Goal: Transaction & Acquisition: Purchase product/service

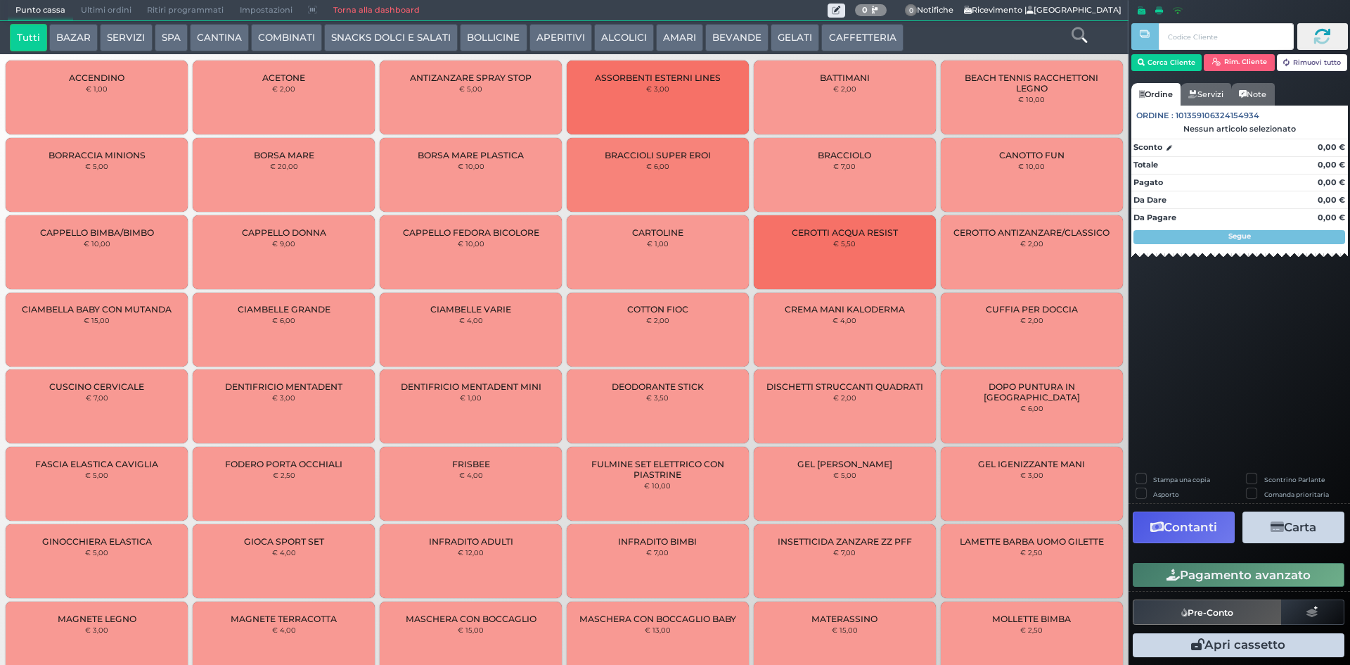
click at [742, 39] on button "BEVANDE" at bounding box center [736, 38] width 63 height 28
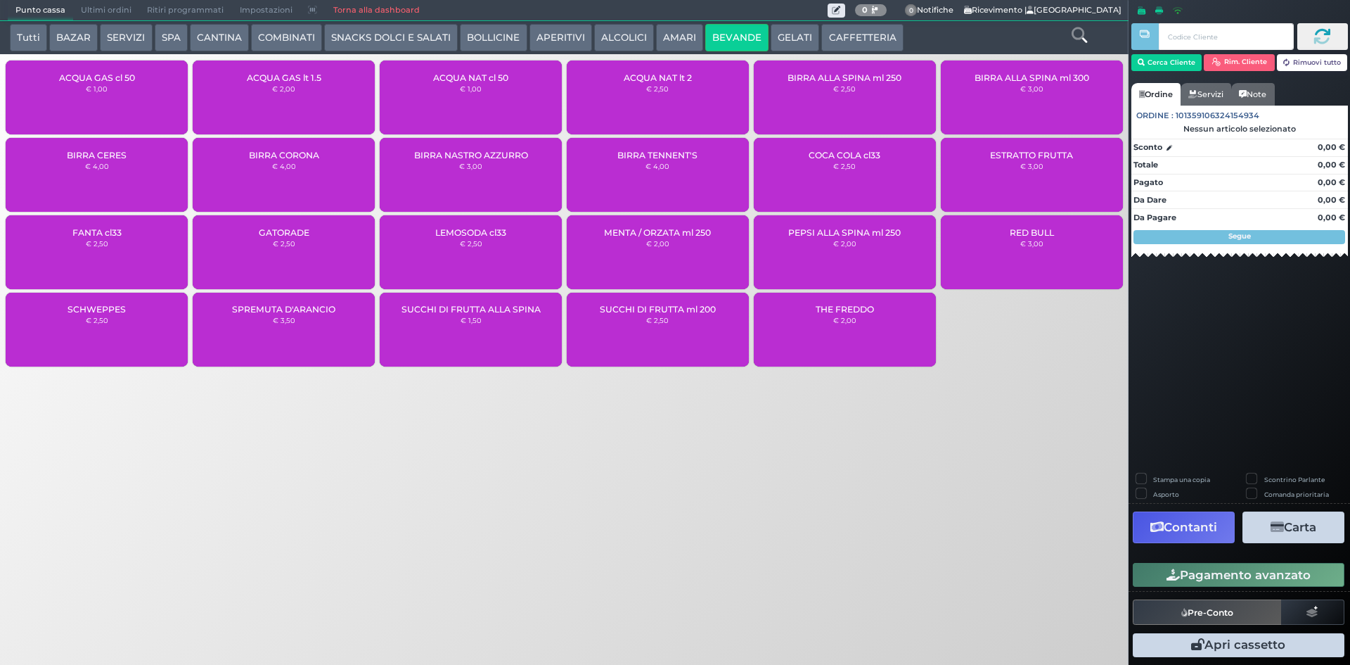
click at [511, 101] on div "ACQUA NAT cl 50 € 1,00" at bounding box center [471, 97] width 182 height 74
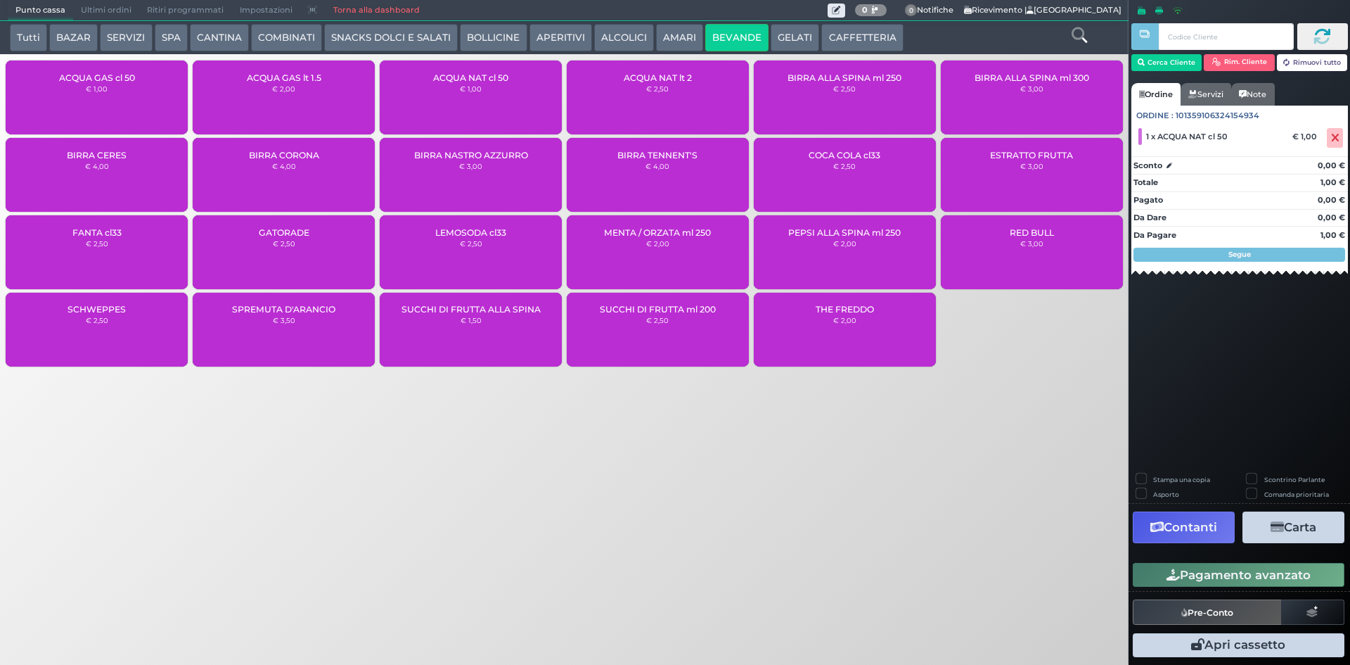
click at [1266, 584] on button "Pagamento avanzato" at bounding box center [1239, 575] width 212 height 24
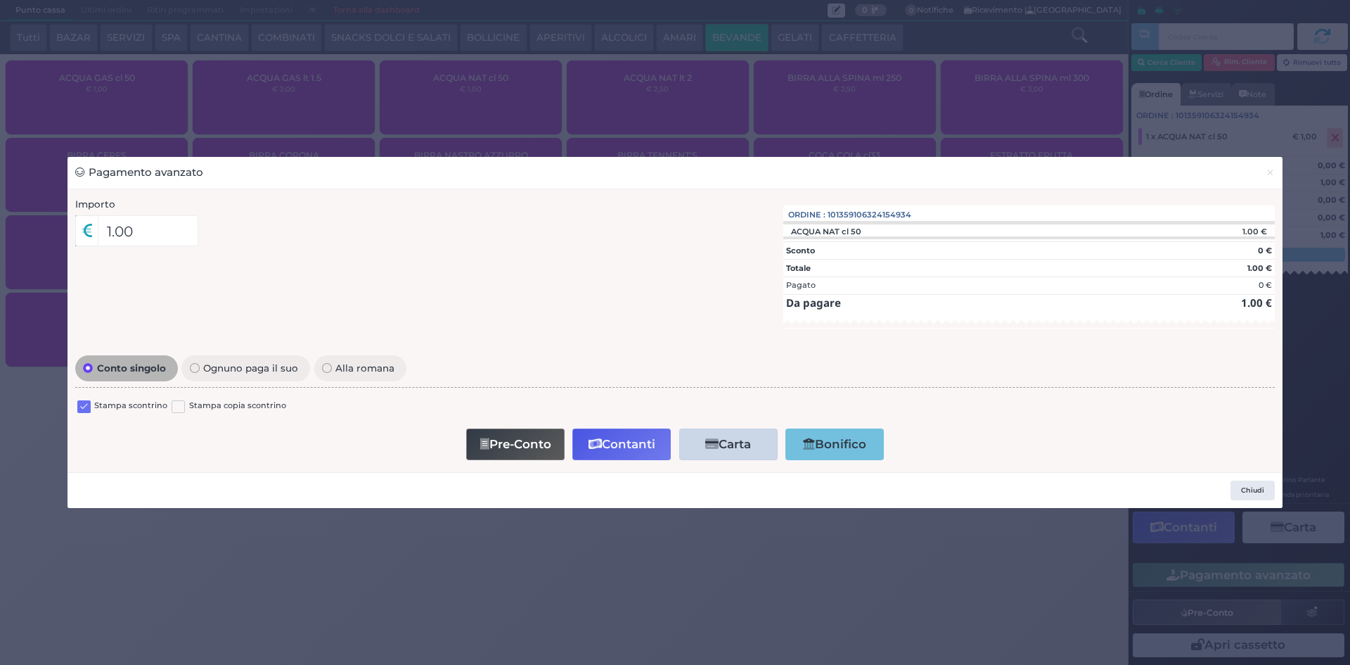
click at [84, 409] on label at bounding box center [83, 406] width 13 height 13
click at [0, 0] on input "checkbox" at bounding box center [0, 0] width 0 height 0
click at [624, 431] on button "Contanti" at bounding box center [621, 444] width 98 height 32
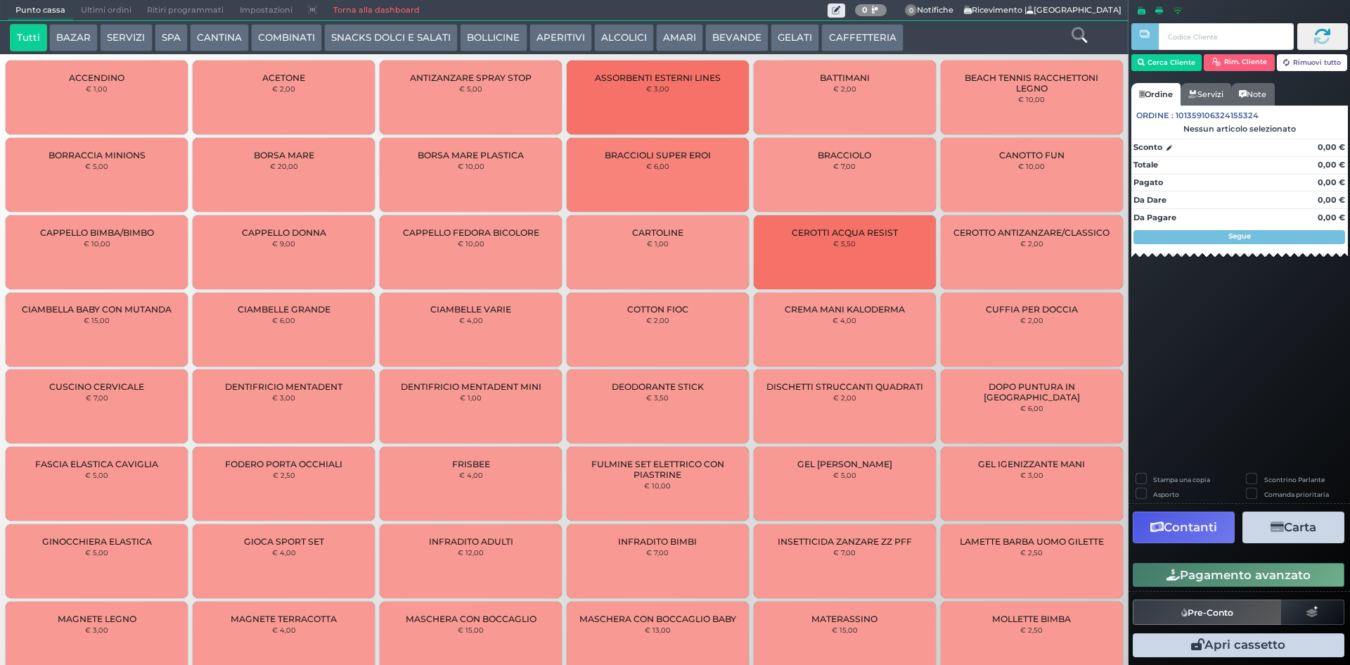
click at [857, 39] on button "CAFFETTERIA" at bounding box center [862, 38] width 82 height 28
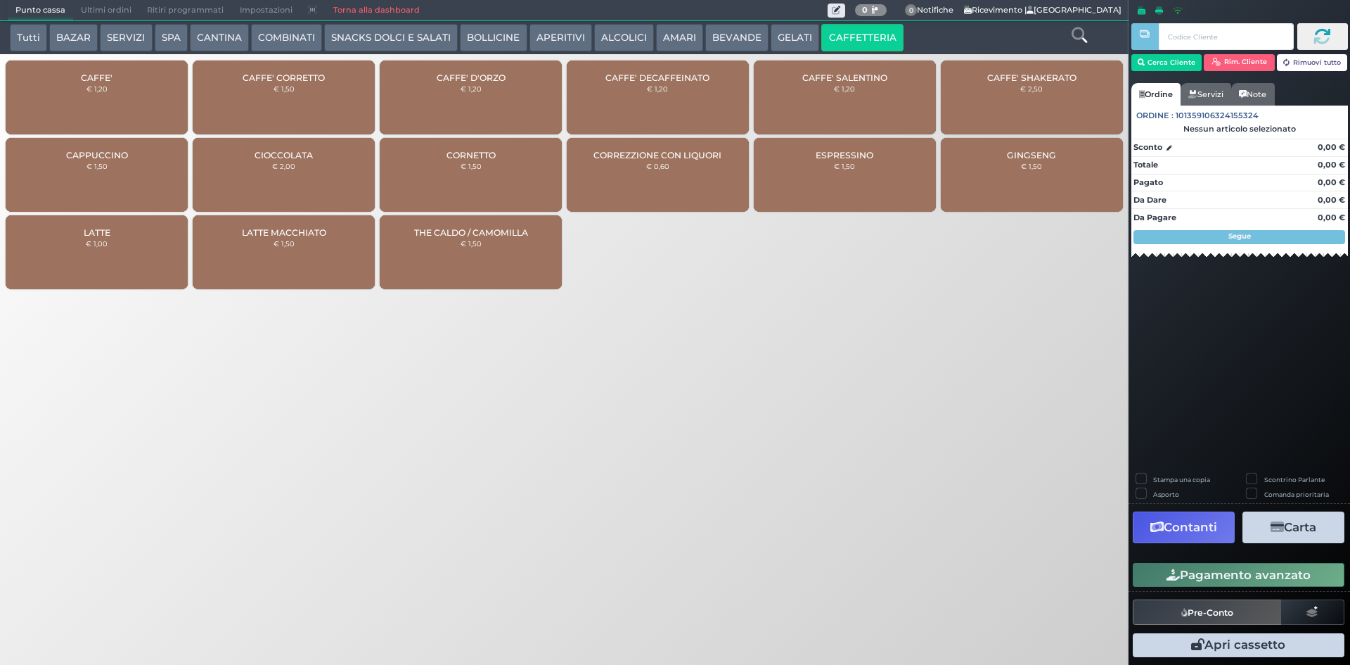
click at [739, 34] on button "BEVANDE" at bounding box center [736, 38] width 63 height 28
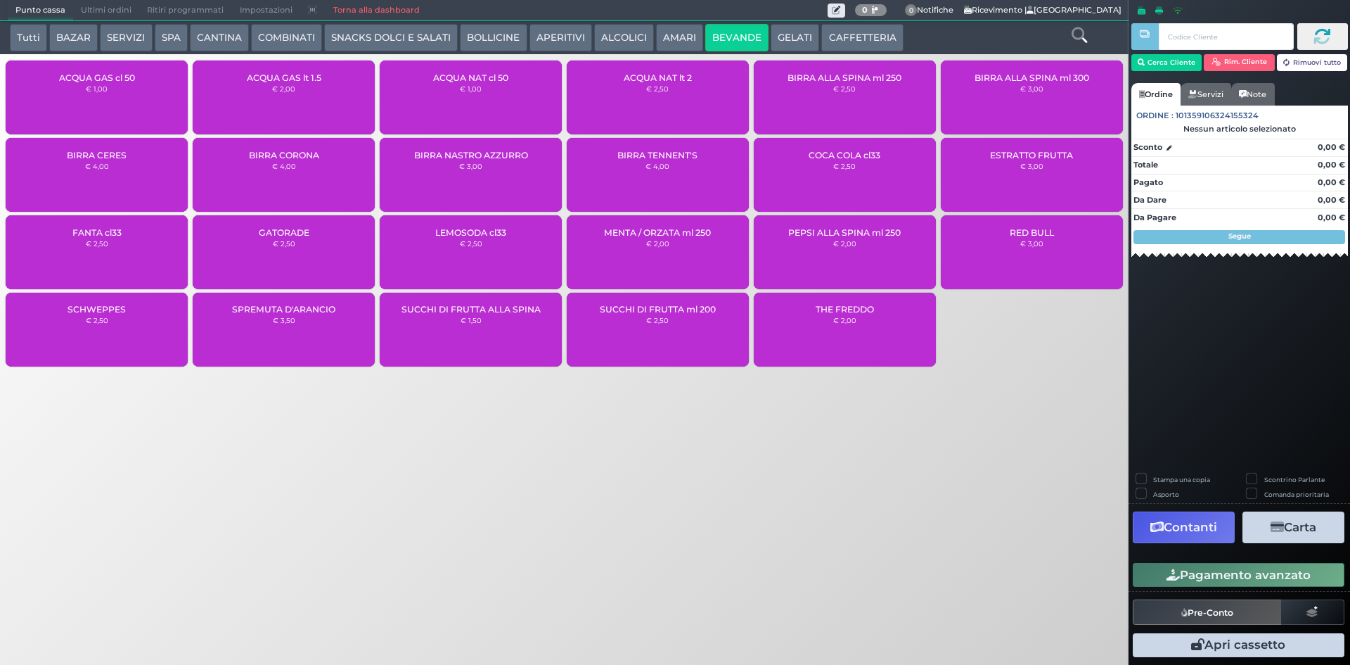
click at [503, 97] on div "ACQUA NAT cl 50 € 1,00" at bounding box center [471, 97] width 182 height 74
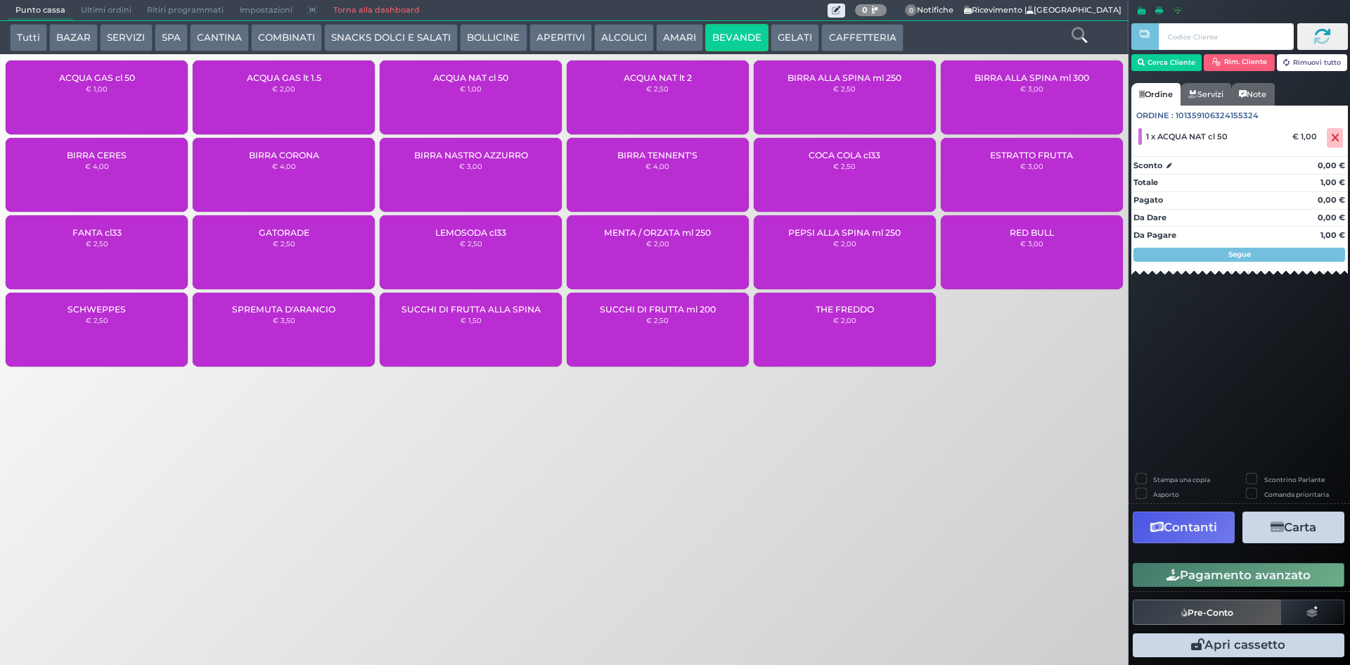
click at [1216, 563] on button "Pagamento avanzato" at bounding box center [1239, 575] width 212 height 24
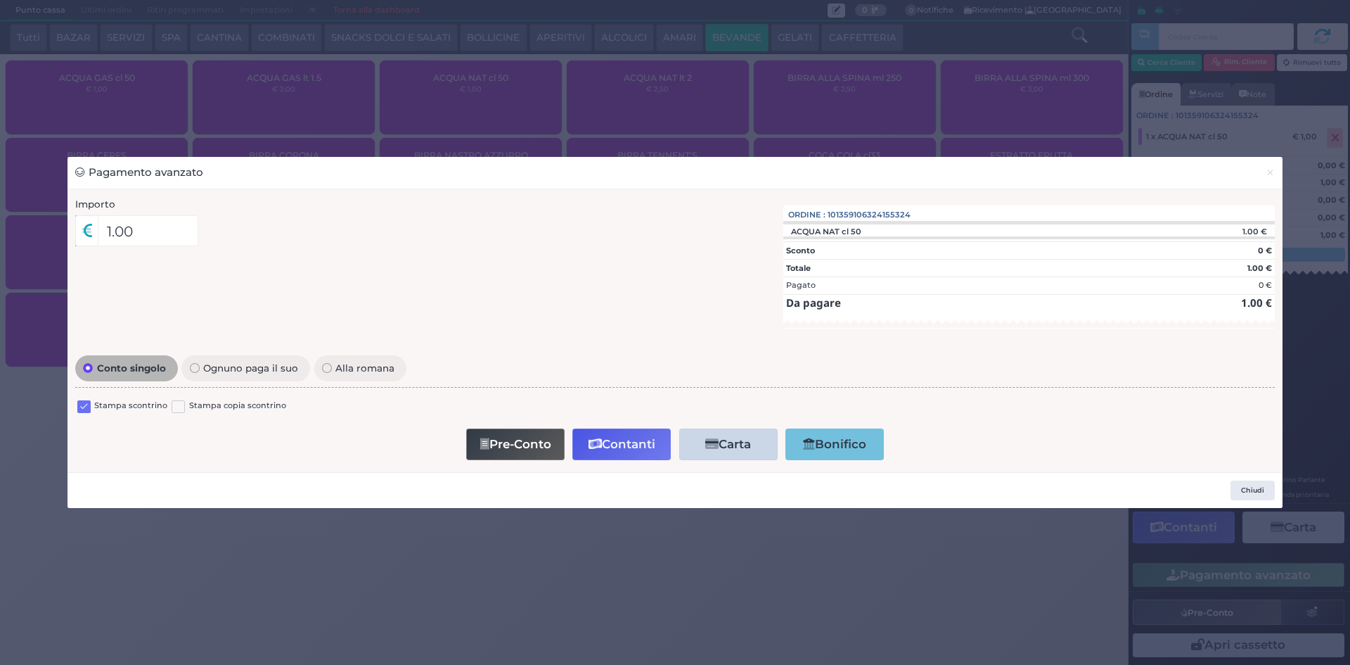
click at [87, 405] on label at bounding box center [83, 406] width 13 height 13
click at [0, 0] on input "checkbox" at bounding box center [0, 0] width 0 height 0
click at [611, 438] on button "Contanti" at bounding box center [621, 444] width 98 height 32
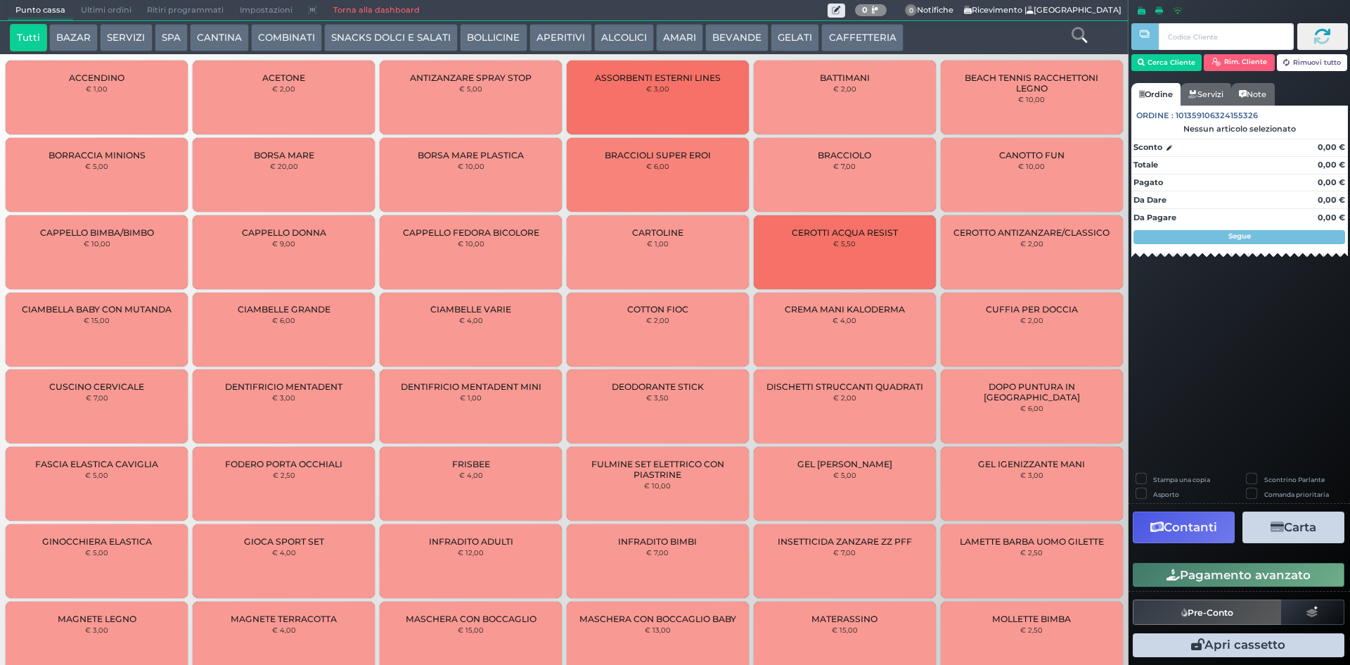
click at [120, 11] on span "Ultimi ordini" at bounding box center [106, 11] width 66 height 20
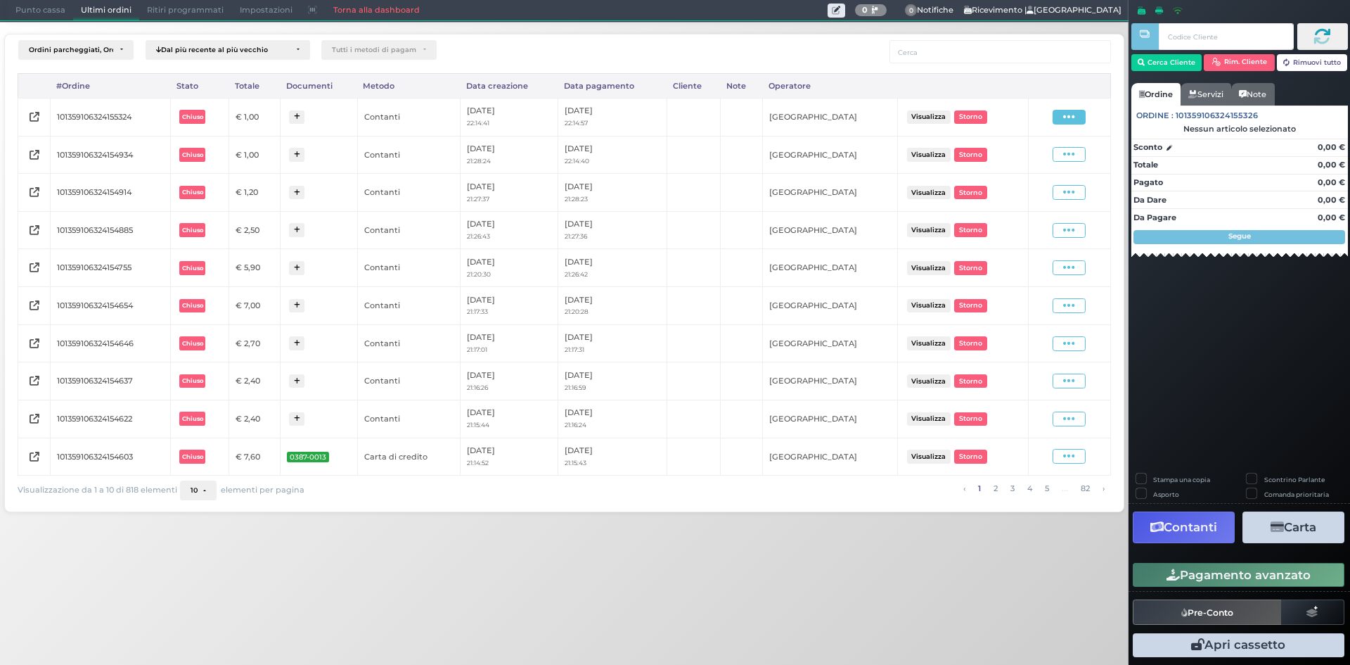
click at [1081, 115] on span at bounding box center [1069, 117] width 33 height 15
click at [1040, 155] on span "Ristampa Pre-Conto" at bounding box center [1036, 158] width 58 height 24
click at [1067, 153] on icon at bounding box center [1069, 154] width 12 height 13
click at [1036, 195] on span "Ristampa Pre-Conto" at bounding box center [1036, 196] width 58 height 24
click at [1078, 159] on span at bounding box center [1069, 154] width 33 height 15
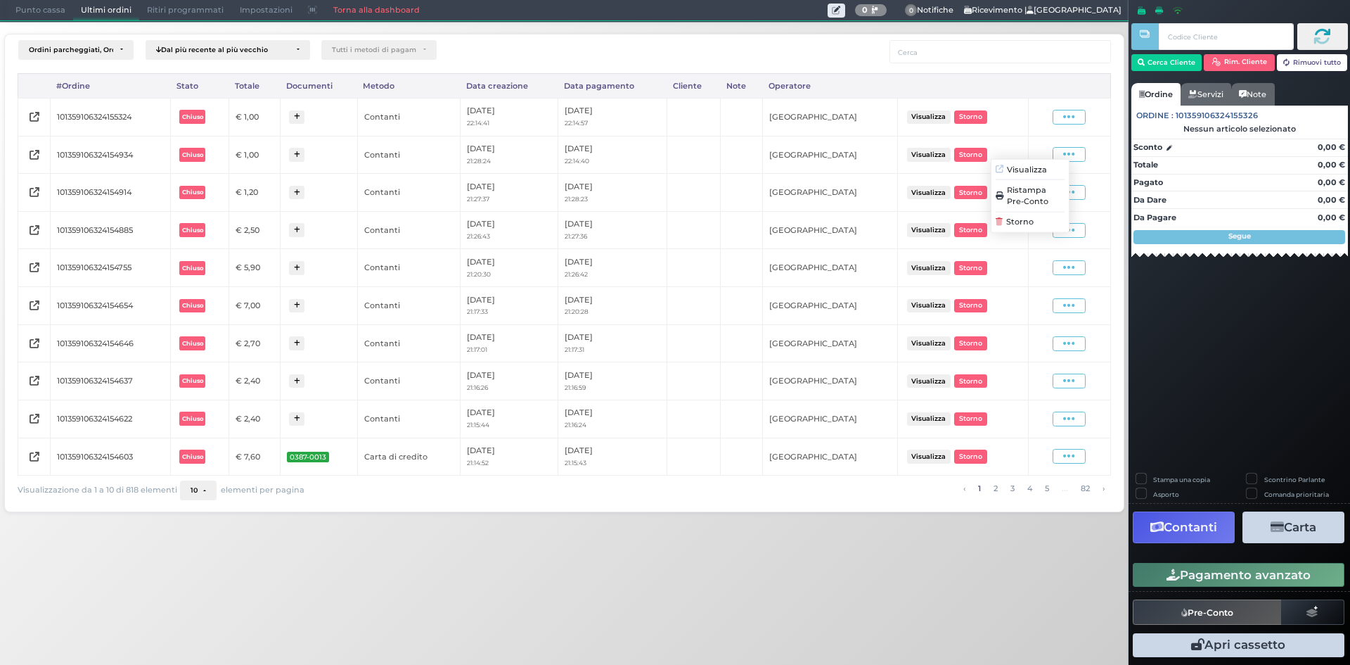
click at [1036, 203] on span "Ristampa Pre-Conto" at bounding box center [1036, 196] width 58 height 24
click at [41, 9] on span "Punto cassa" at bounding box center [40, 11] width 65 height 20
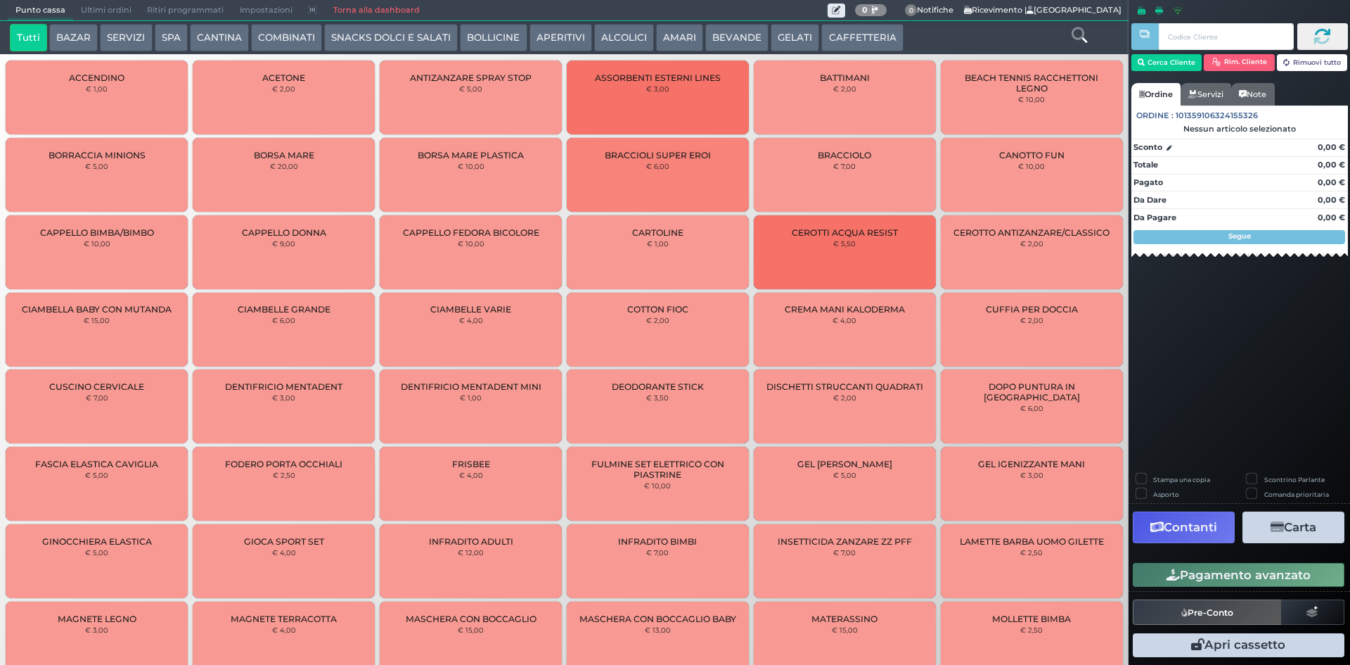
click at [730, 39] on button "BEVANDE" at bounding box center [736, 38] width 63 height 28
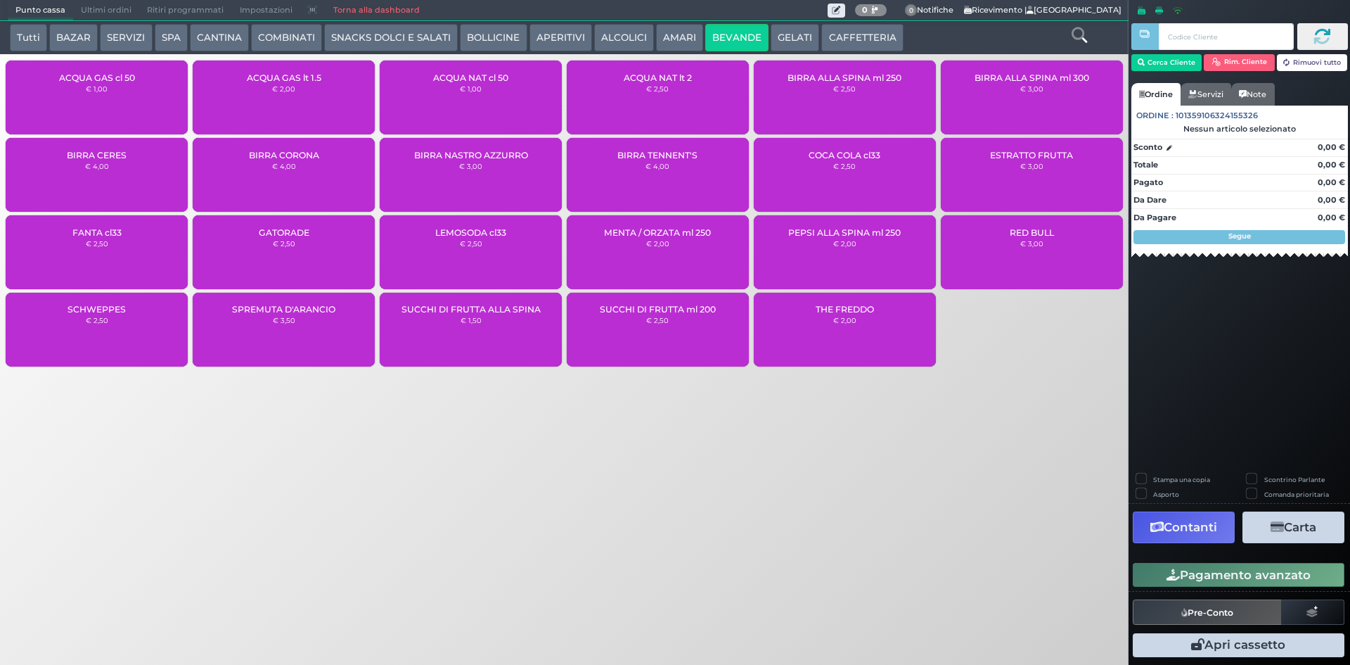
click at [264, 103] on div "ACQUA GAS lt 1.5 € 2,00" at bounding box center [284, 97] width 182 height 74
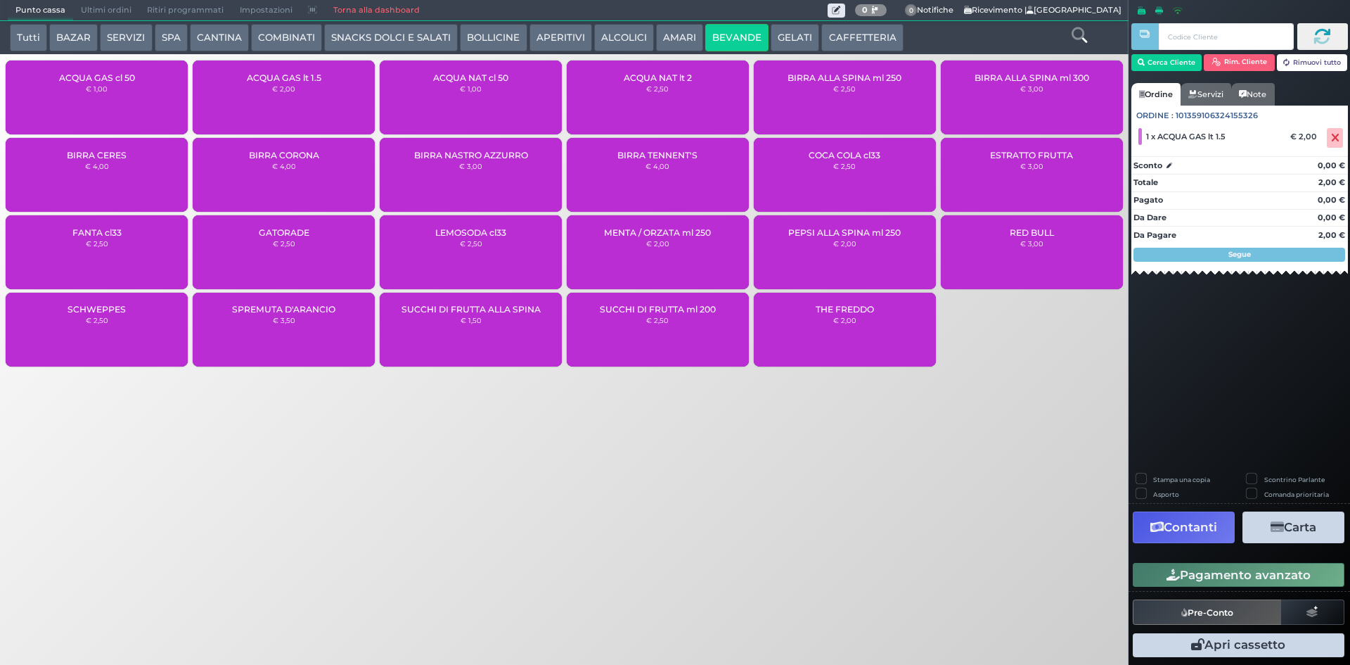
click at [1283, 574] on button "Pagamento avanzato" at bounding box center [1239, 575] width 212 height 24
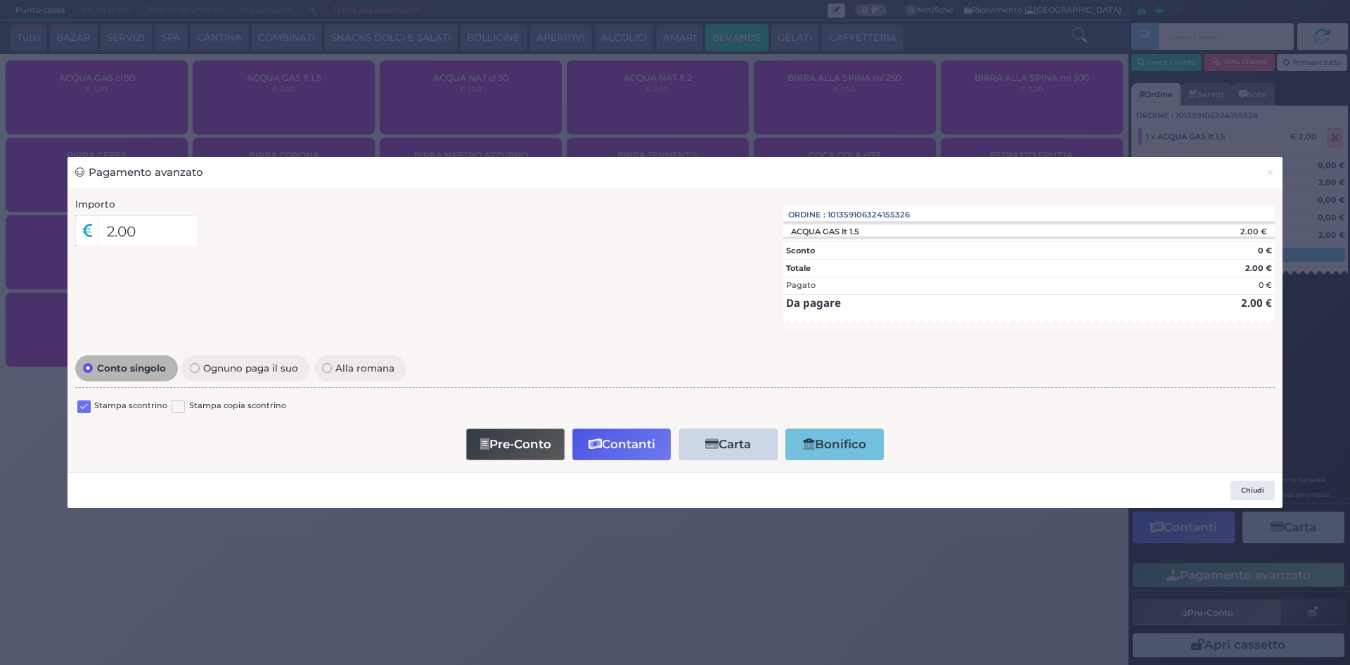
click at [89, 400] on label at bounding box center [83, 406] width 13 height 13
click at [0, 0] on input "checkbox" at bounding box center [0, 0] width 0 height 0
click at [610, 441] on button "Contanti" at bounding box center [621, 444] width 98 height 32
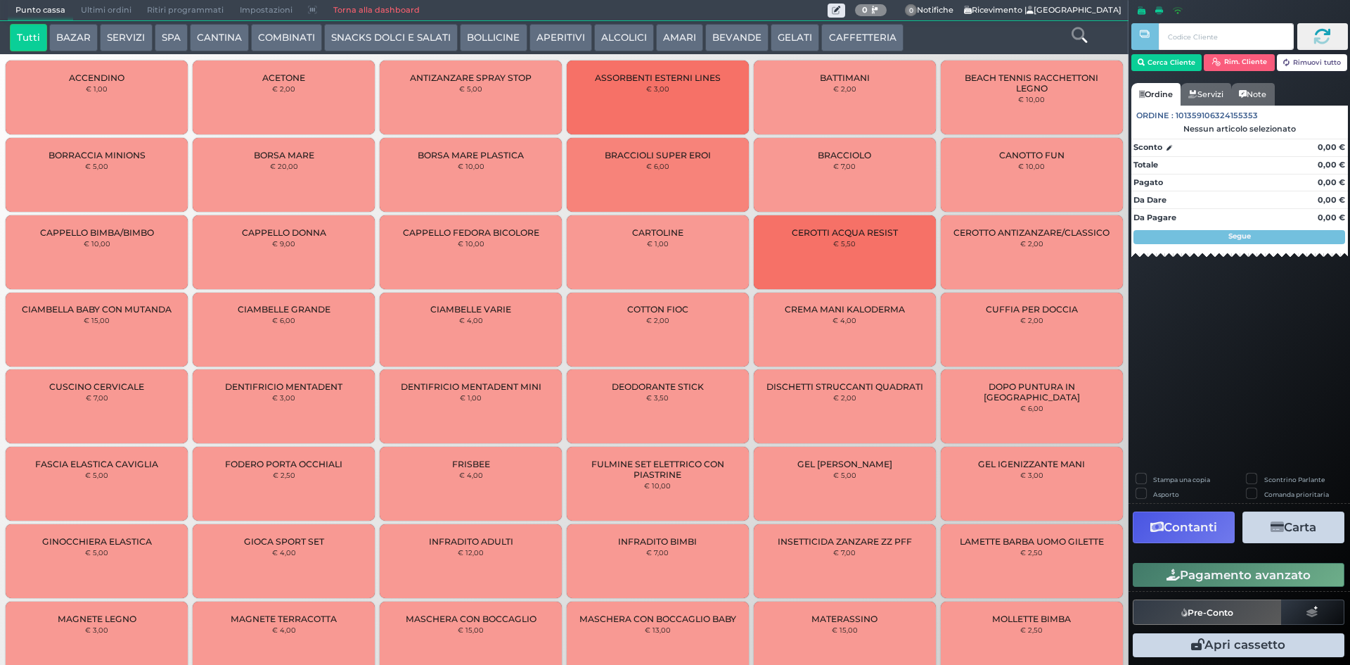
click at [109, 14] on span "Ultimi ordini" at bounding box center [106, 11] width 66 height 20
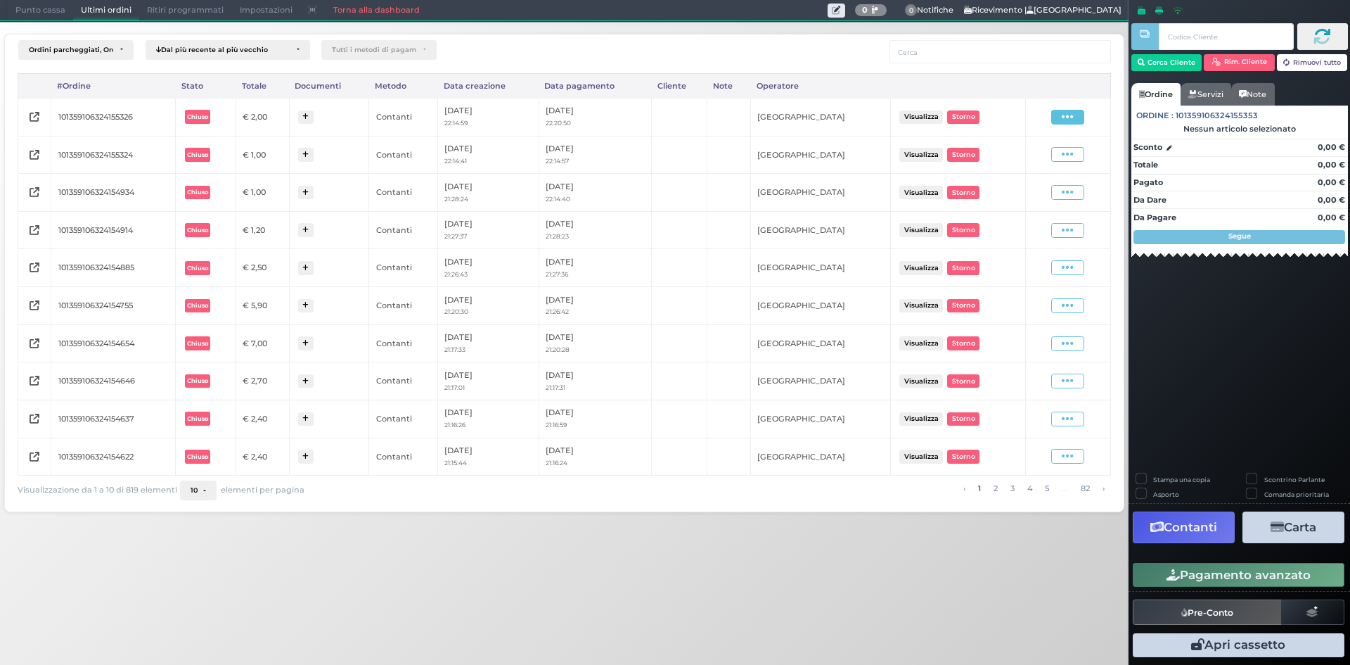
click at [1062, 120] on span at bounding box center [1067, 117] width 33 height 15
click at [1048, 153] on span "Ristampa Pre-Conto" at bounding box center [1035, 158] width 58 height 24
click at [37, 11] on span "Punto cassa" at bounding box center [40, 11] width 65 height 20
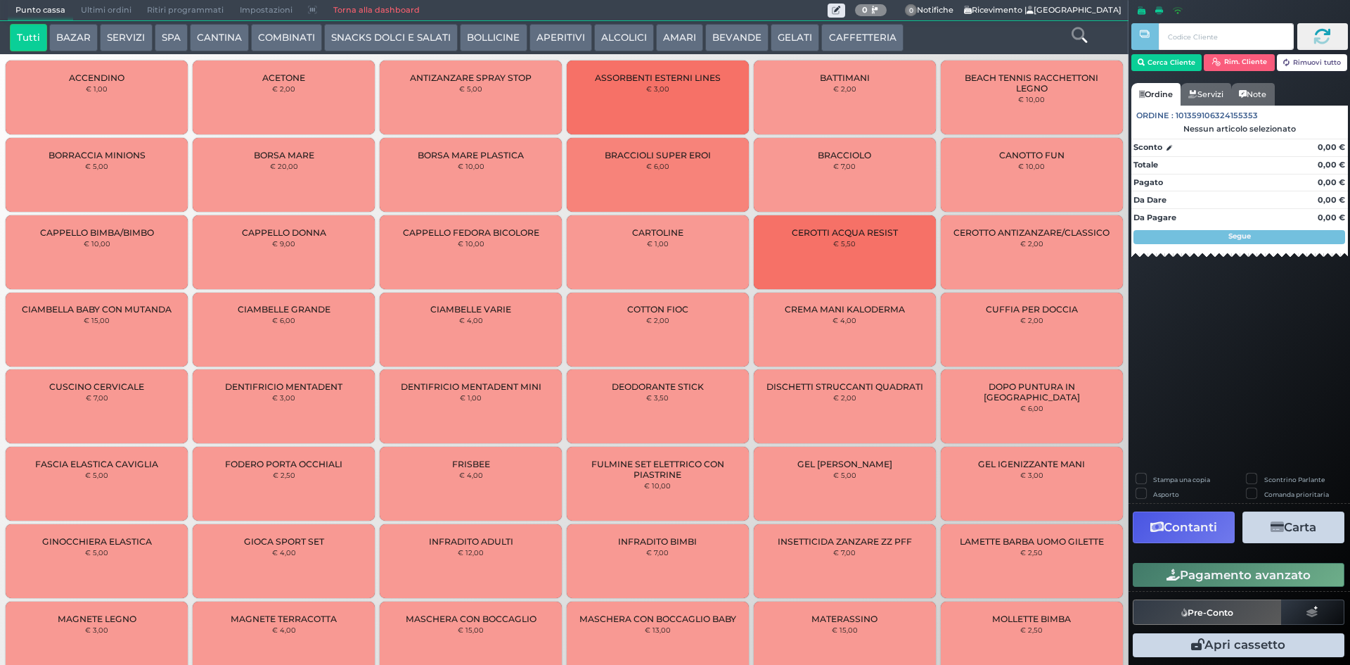
click at [738, 37] on button "BEVANDE" at bounding box center [736, 38] width 63 height 28
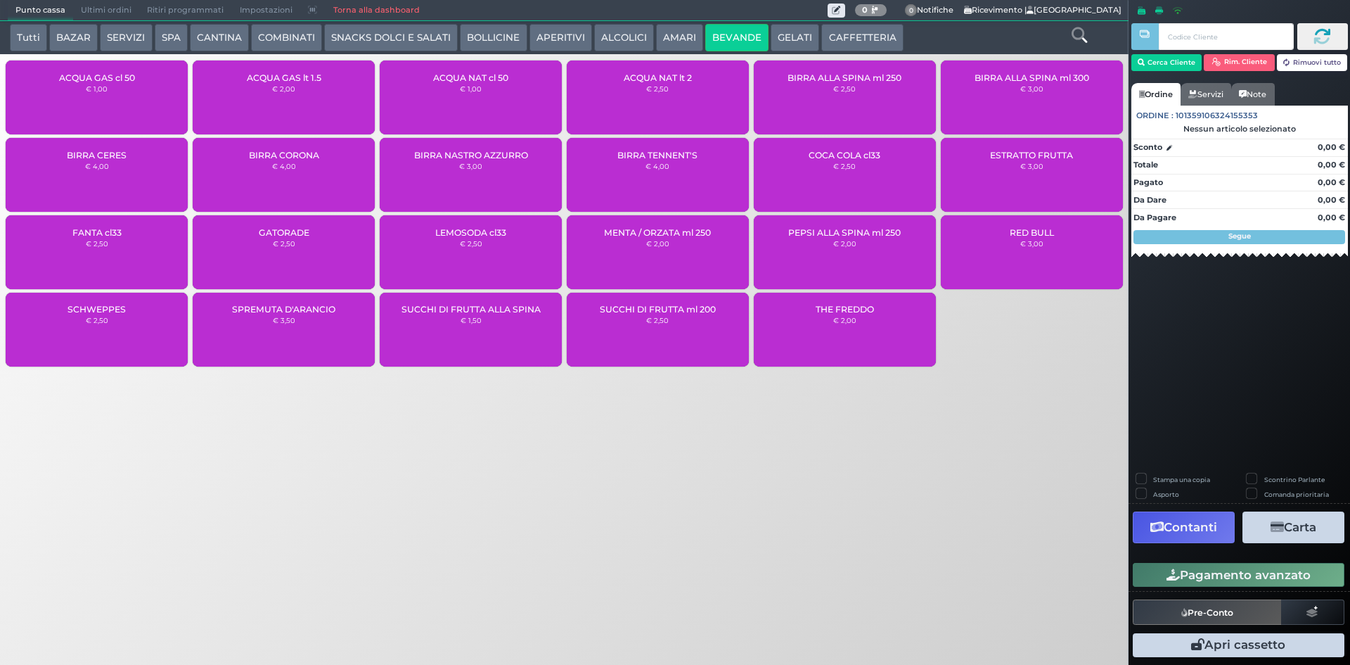
drag, startPoint x: 326, startPoint y: 106, endPoint x: 323, endPoint y: 90, distance: 16.4
click at [325, 98] on div "ACQUA GAS lt 1.5 € 2,00" at bounding box center [284, 97] width 182 height 74
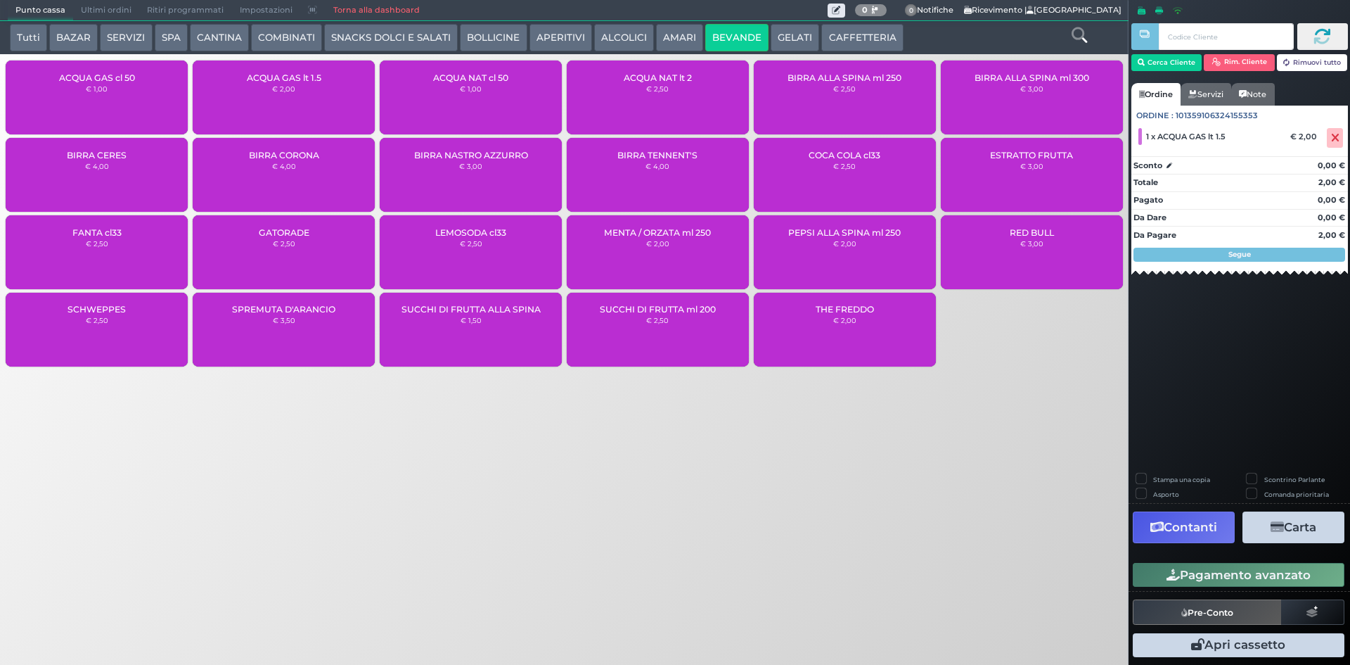
click at [1260, 578] on button "Pagamento avanzato" at bounding box center [1239, 575] width 212 height 24
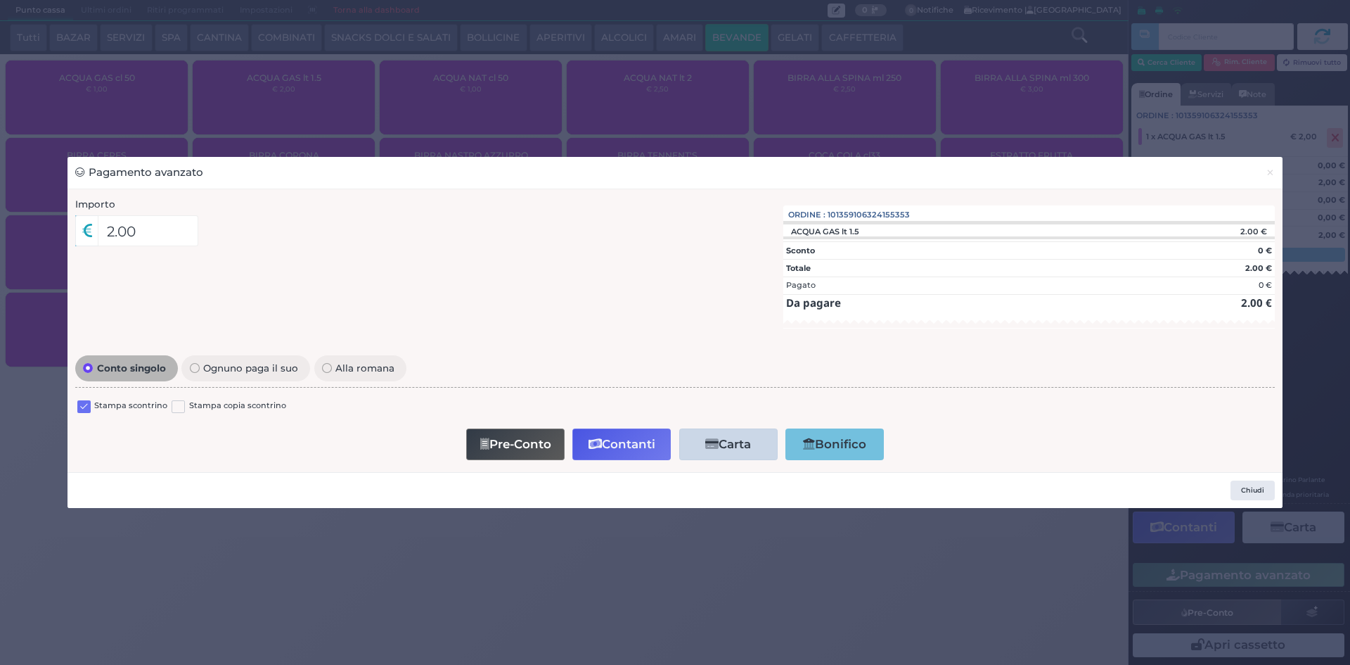
click at [83, 405] on label at bounding box center [83, 406] width 13 height 13
click at [0, 0] on input "checkbox" at bounding box center [0, 0] width 0 height 0
click at [617, 442] on button "Contanti" at bounding box center [621, 444] width 98 height 32
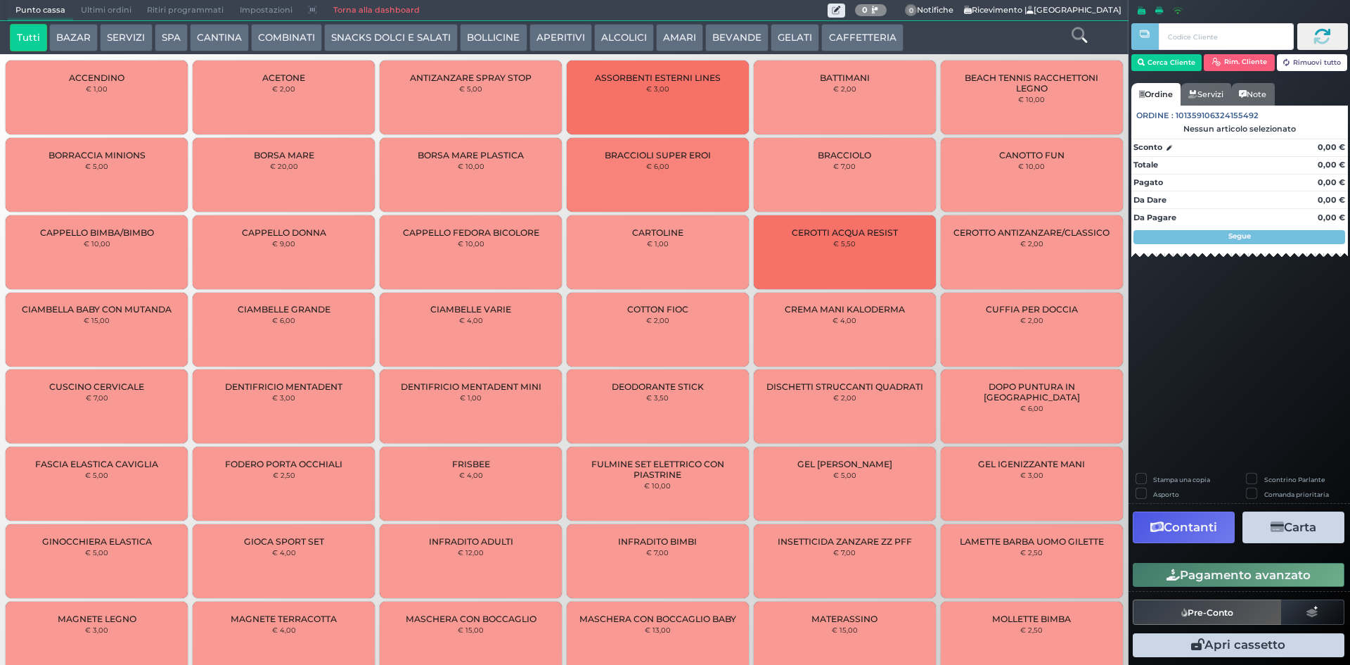
click at [303, 31] on button "COMBINATI" at bounding box center [286, 38] width 71 height 28
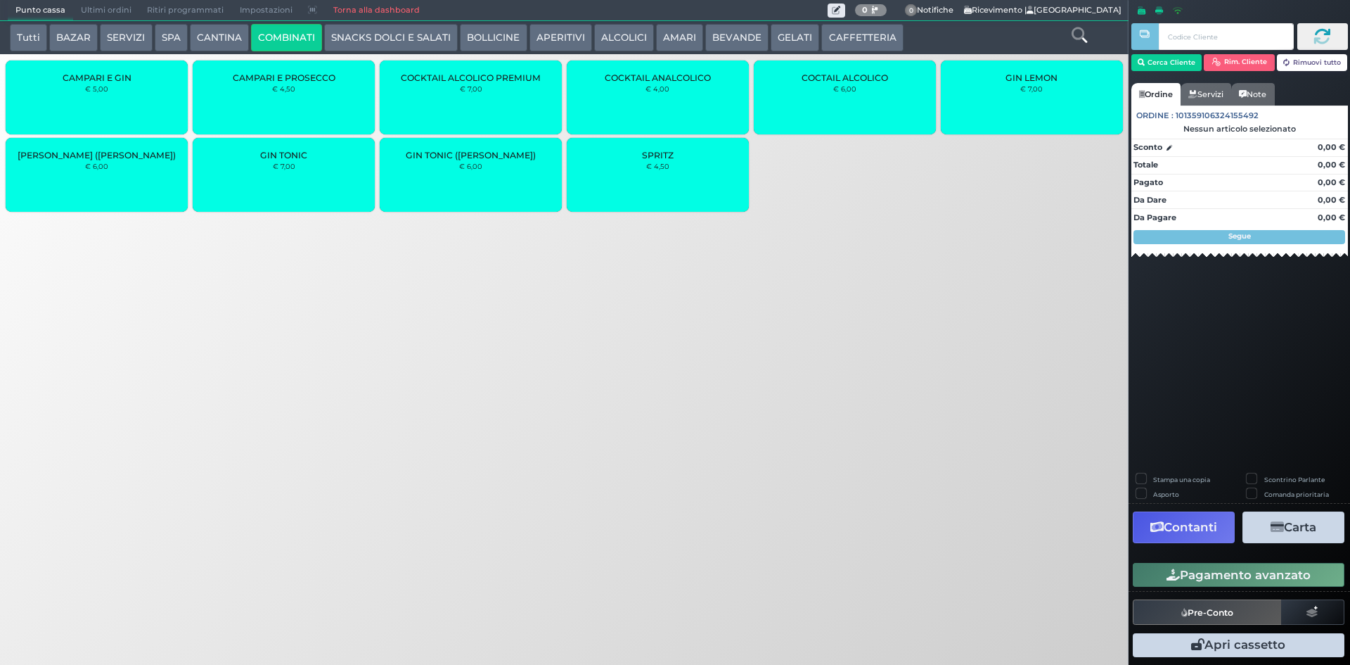
click at [285, 188] on div "GIN TONIC € 7,00" at bounding box center [284, 175] width 182 height 74
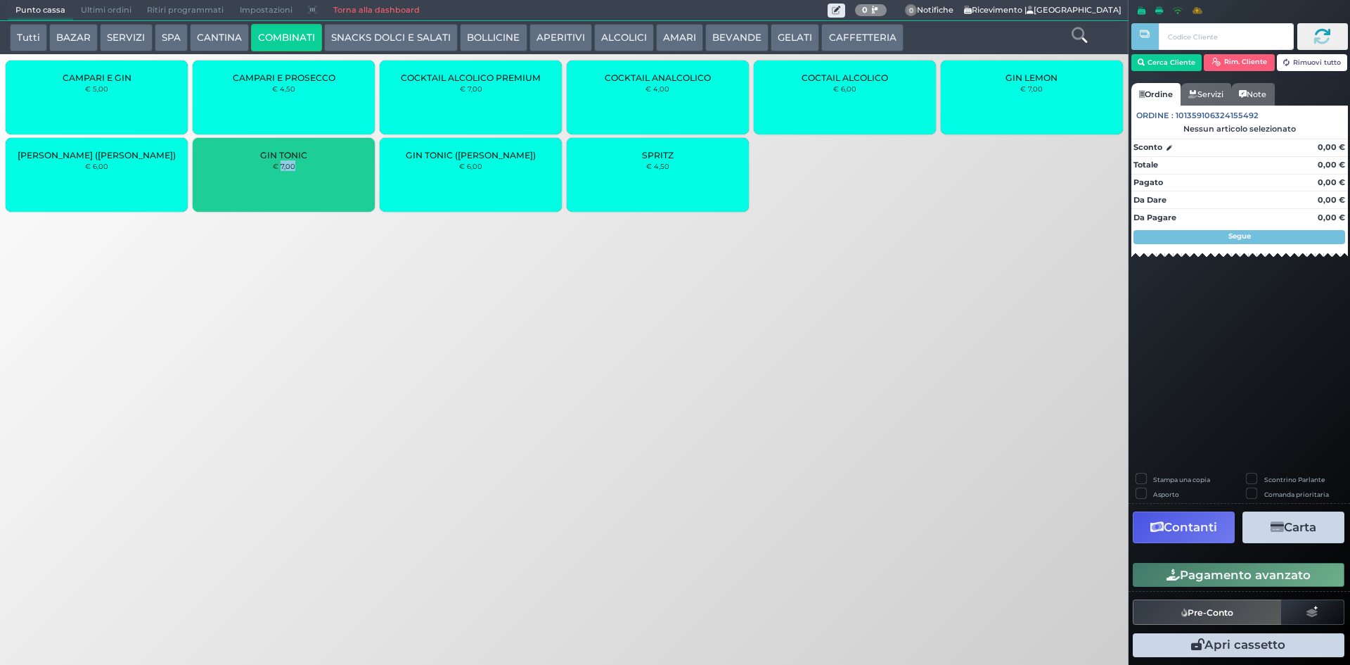
click at [285, 188] on div "GIN TONIC € 7,00" at bounding box center [284, 175] width 182 height 74
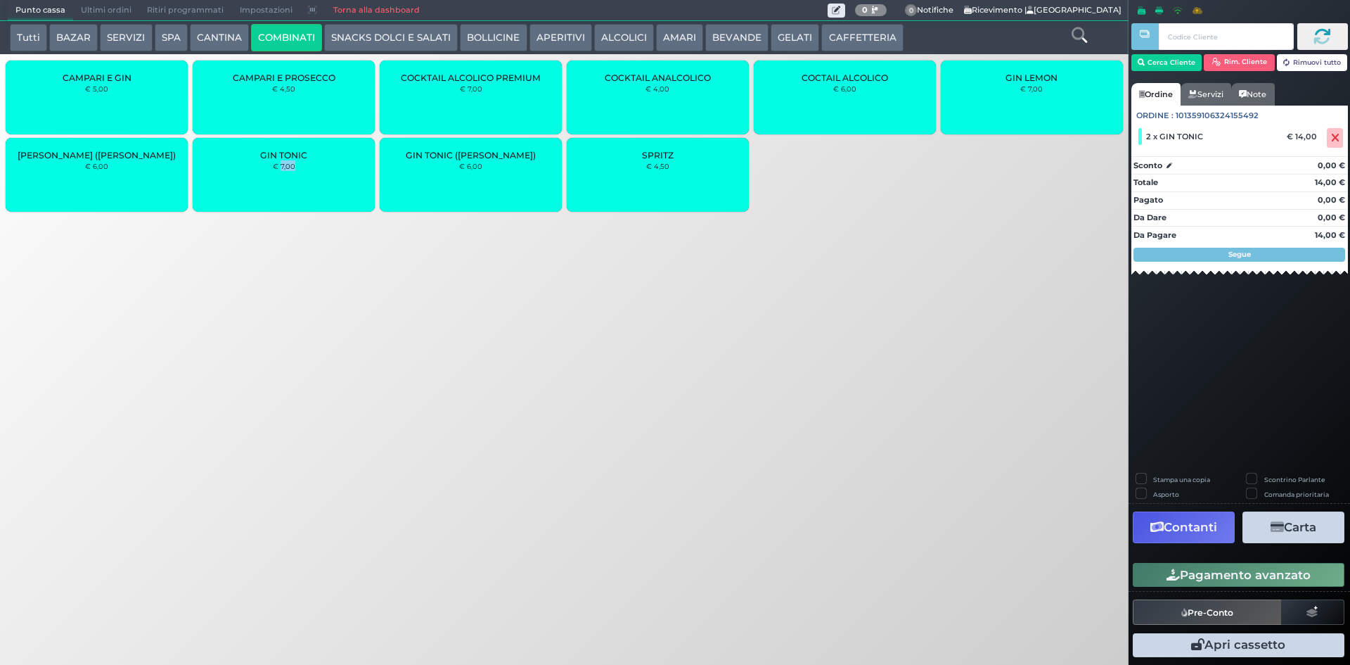
click at [285, 188] on div "GIN TONIC € 7,00" at bounding box center [284, 175] width 182 height 74
click at [847, 88] on small "€ 6,00" at bounding box center [844, 88] width 23 height 8
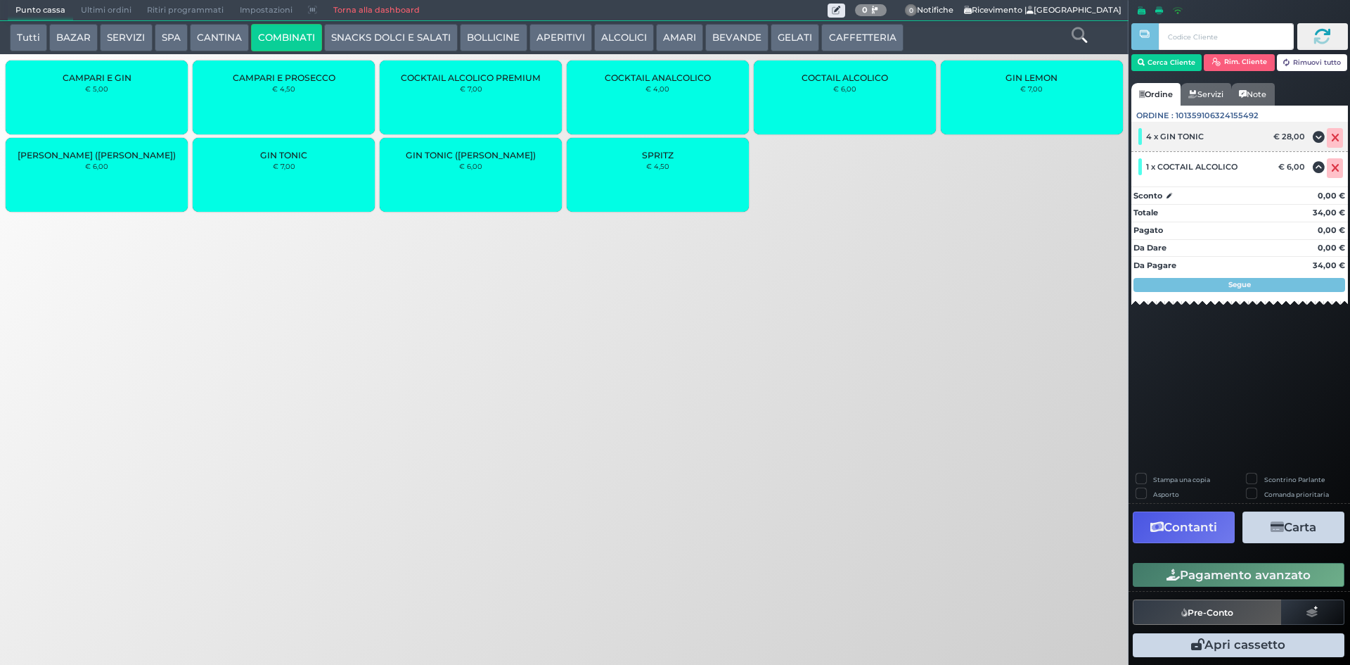
click at [1205, 150] on div "4 x GIN TONIC € 28,00" at bounding box center [1239, 137] width 217 height 30
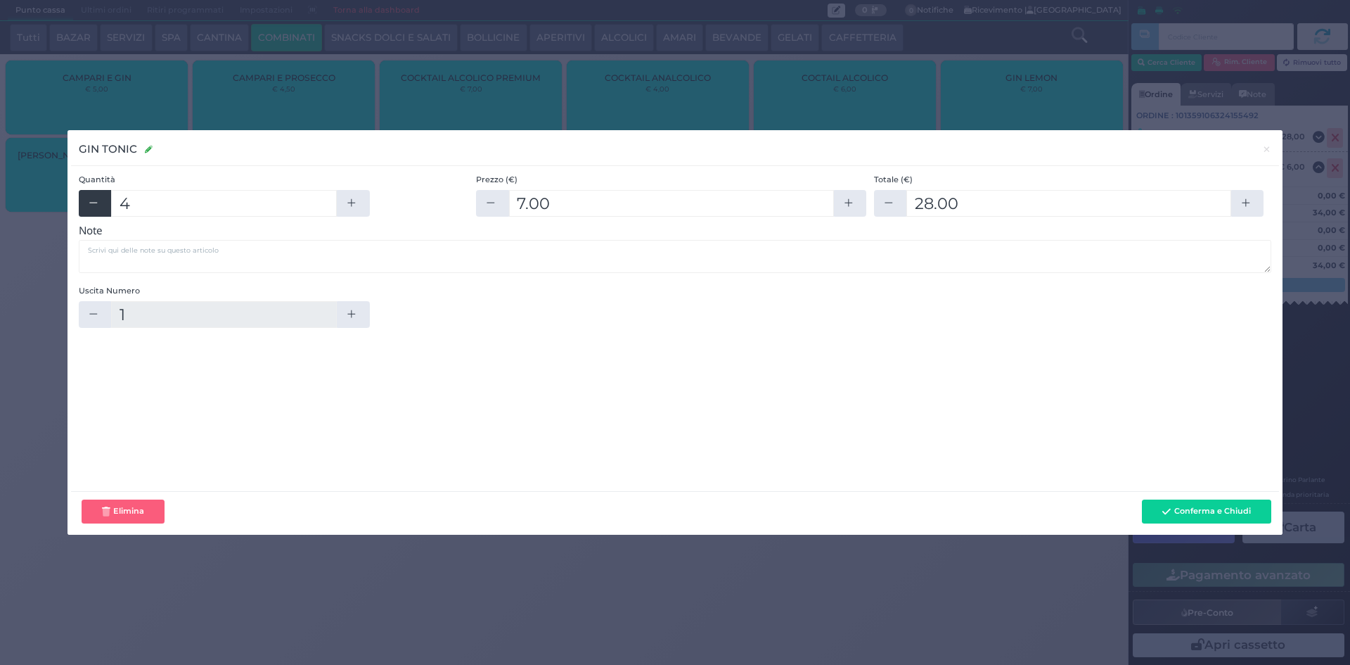
click at [80, 214] on button "button" at bounding box center [95, 203] width 32 height 27
type input "3"
type input "21"
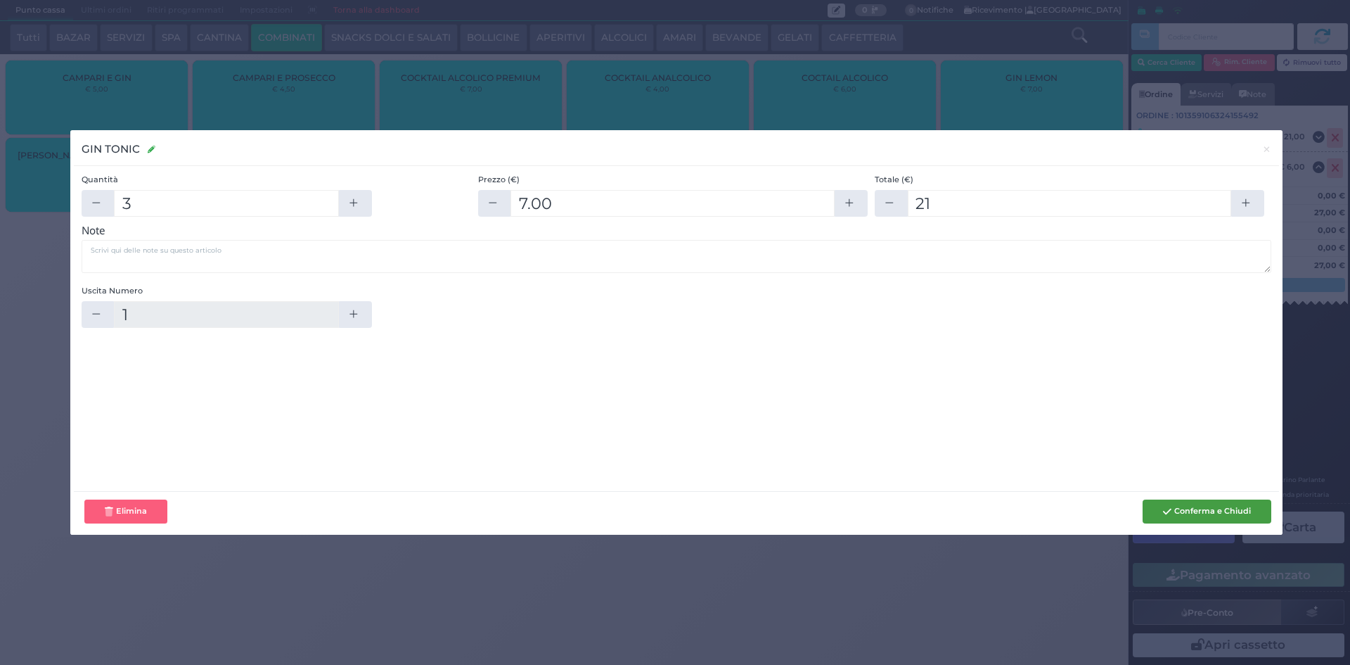
click at [1213, 511] on button "Conferma e Chiudi" at bounding box center [1207, 511] width 129 height 24
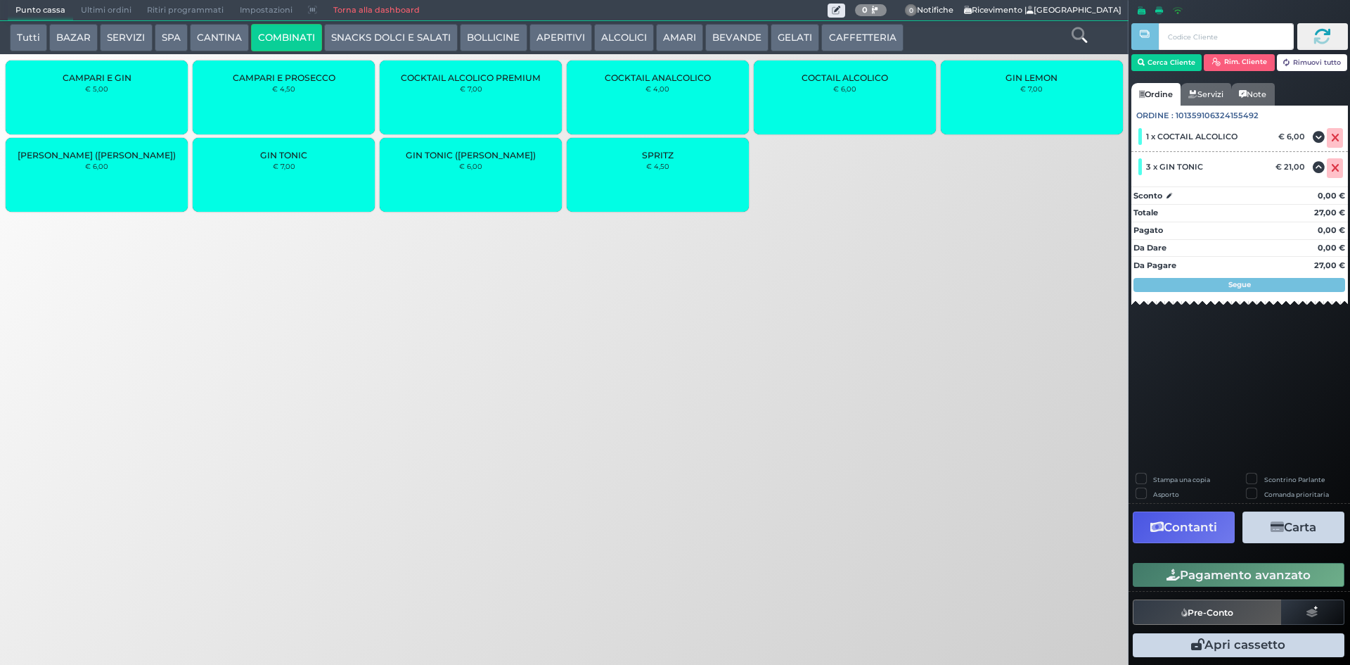
click at [1205, 582] on button "Pagamento avanzato" at bounding box center [1239, 575] width 212 height 24
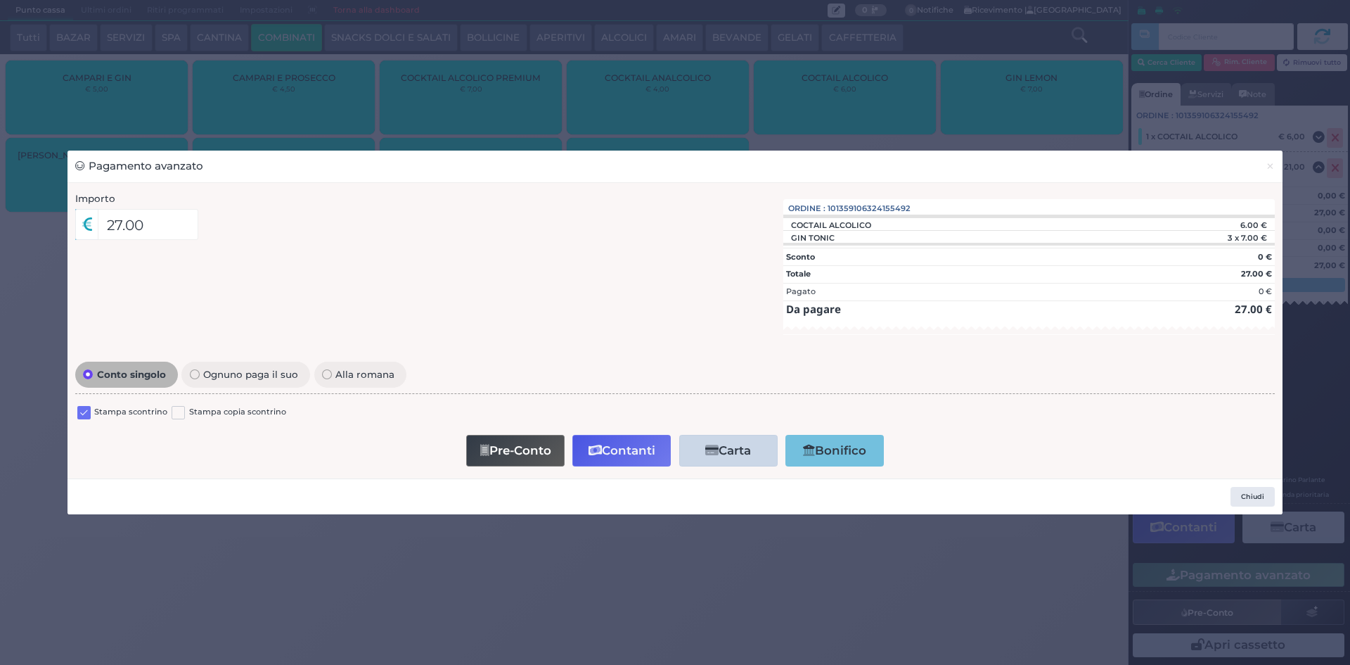
click at [84, 418] on label at bounding box center [83, 412] width 13 height 13
click at [0, 0] on input "checkbox" at bounding box center [0, 0] width 0 height 0
click at [634, 439] on button "Contanti" at bounding box center [621, 451] width 98 height 32
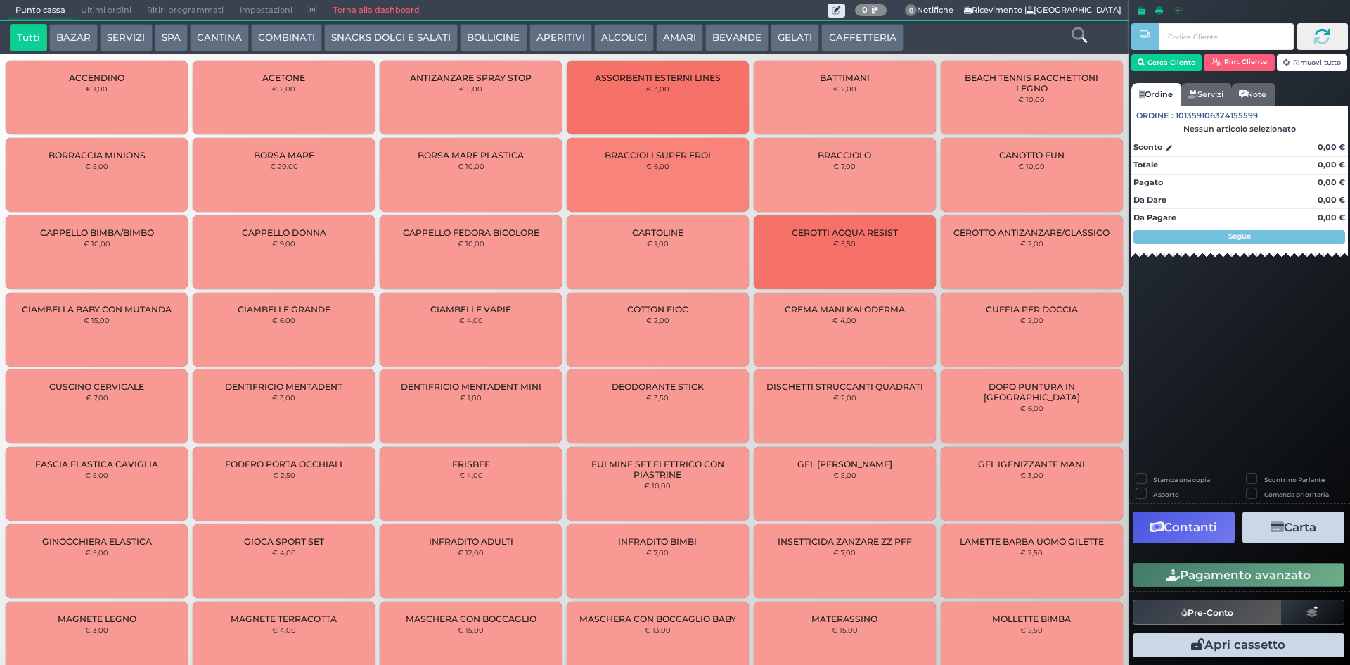
click at [86, 6] on span "Ultimi ordini" at bounding box center [106, 11] width 66 height 20
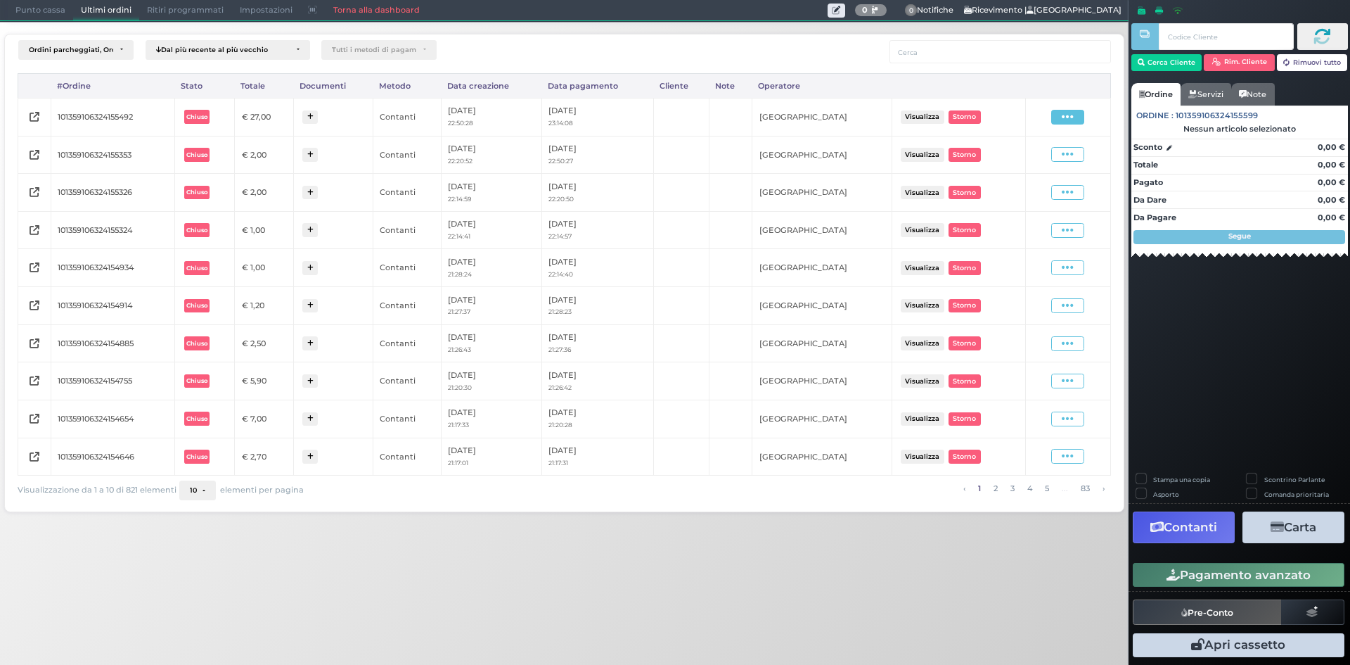
click at [1079, 119] on span at bounding box center [1067, 117] width 33 height 15
click at [1051, 160] on span "Ristampa Pre-Conto" at bounding box center [1035, 158] width 58 height 24
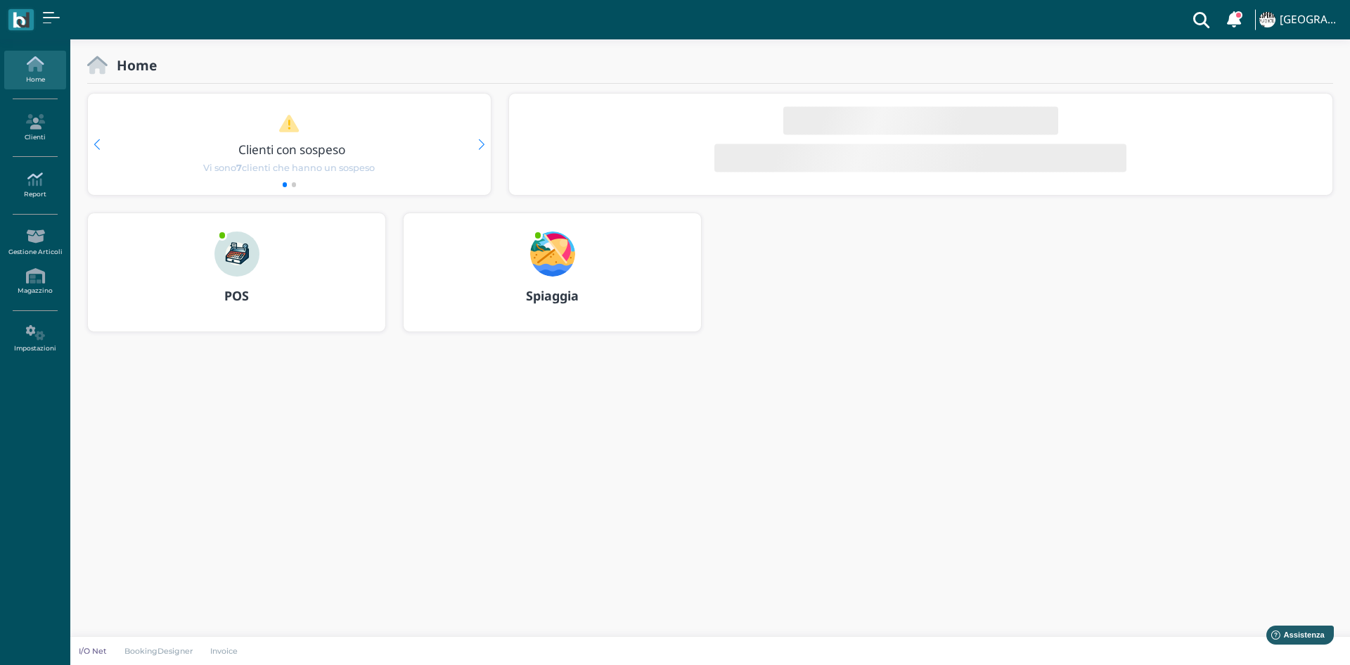
click at [45, 179] on icon at bounding box center [34, 179] width 61 height 15
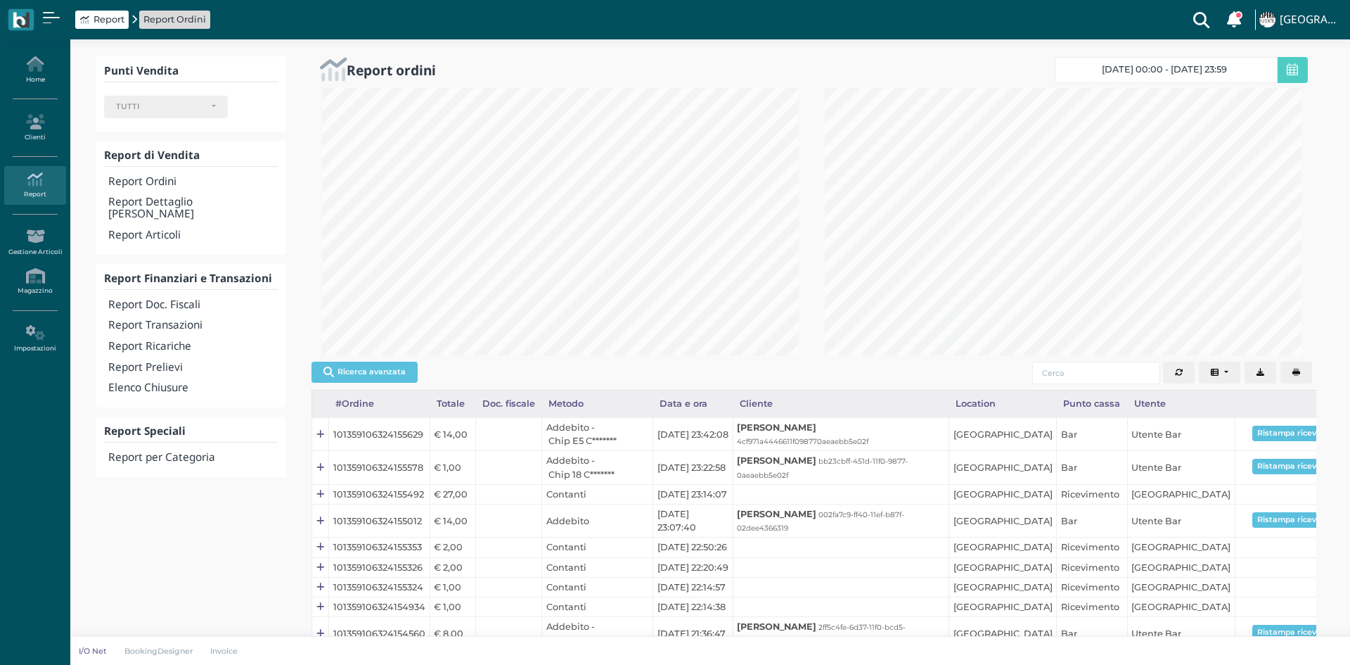
select select
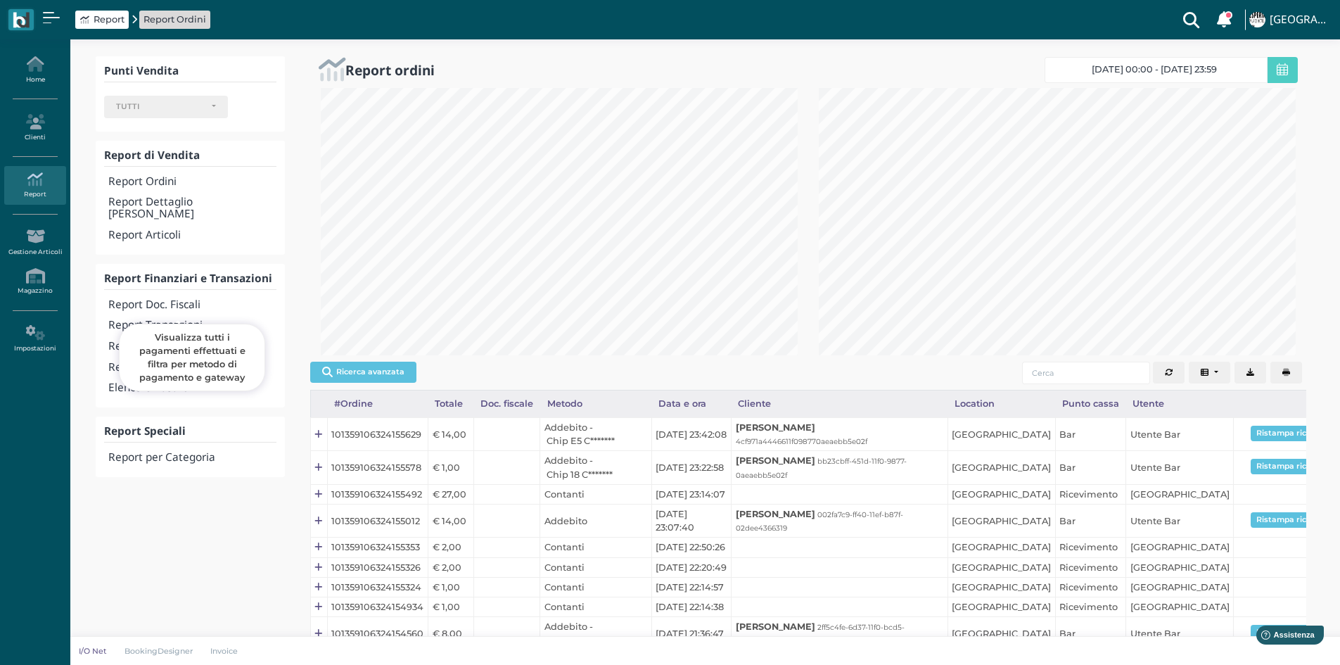
click at [155, 319] on h4 "Report Transazioni" at bounding box center [191, 325] width 167 height 12
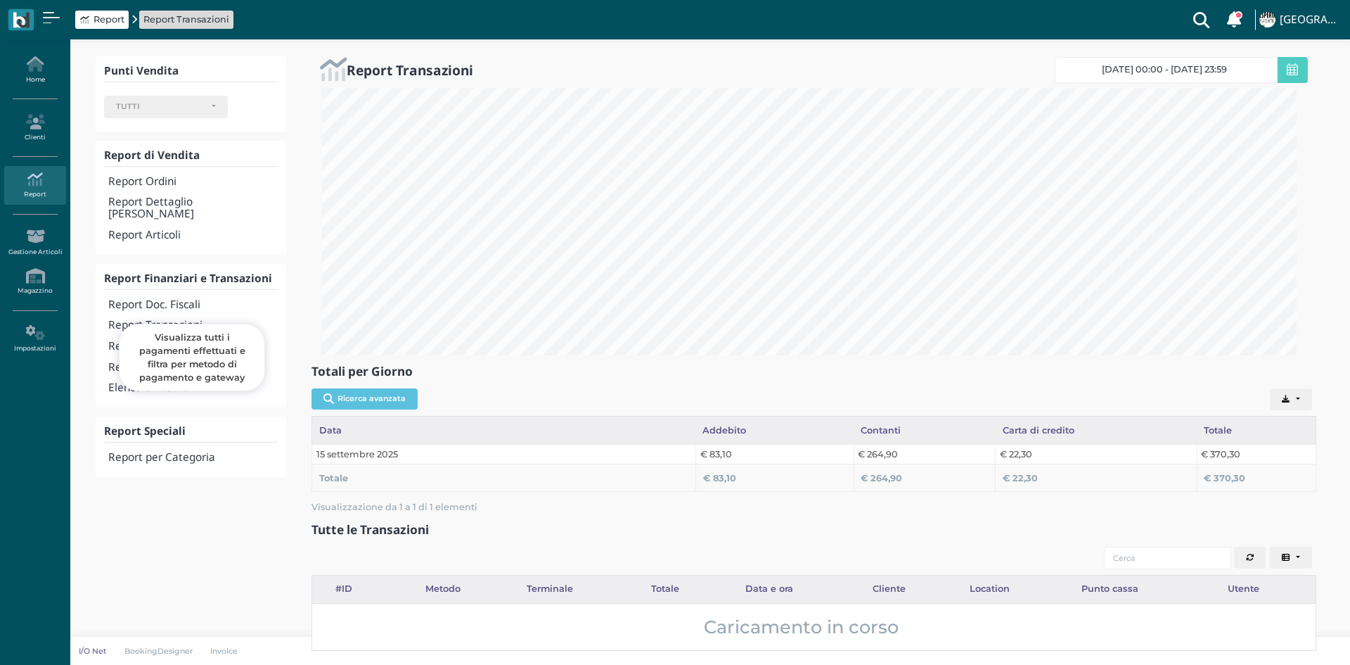
select select
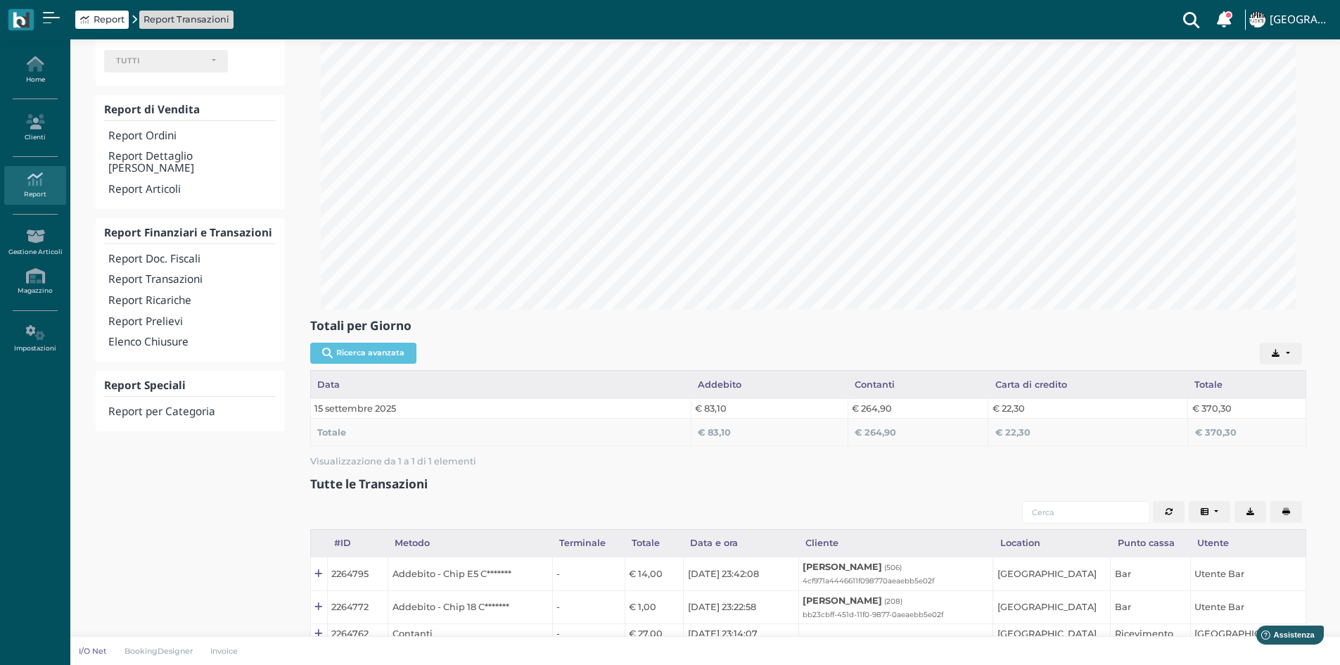
scroll to position [70, 0]
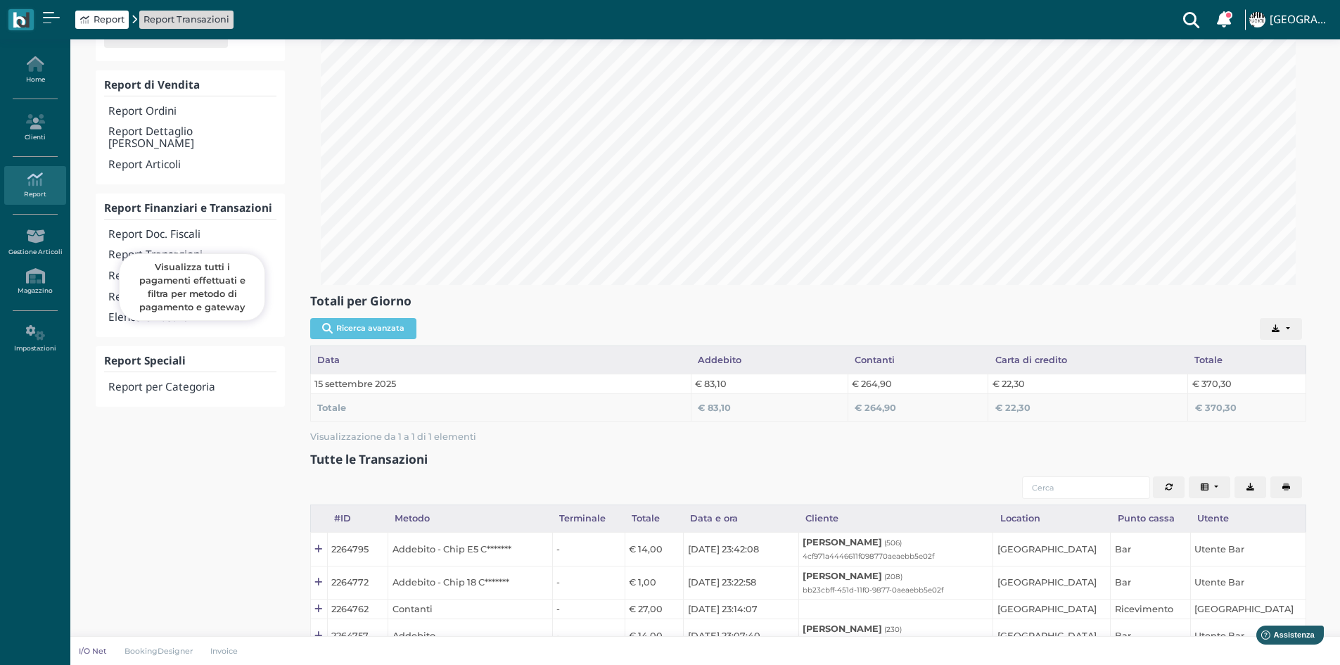
click at [153, 249] on h4 "Report Transazioni" at bounding box center [191, 255] width 167 height 12
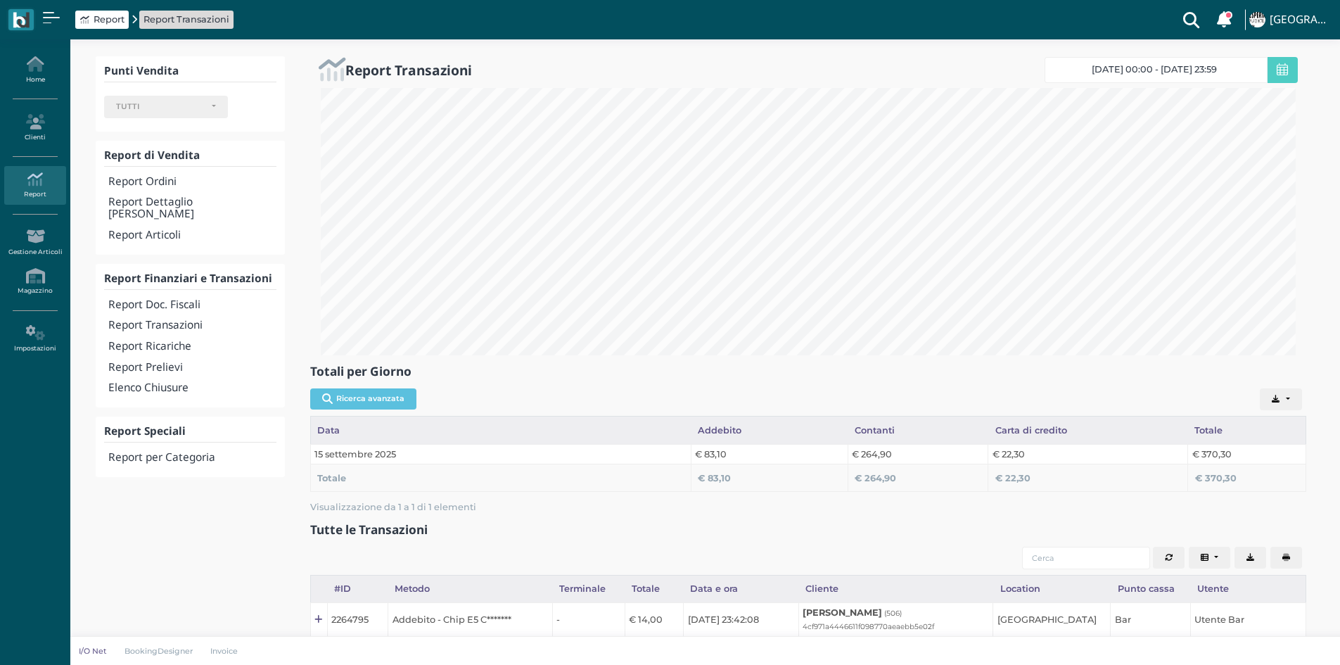
select select
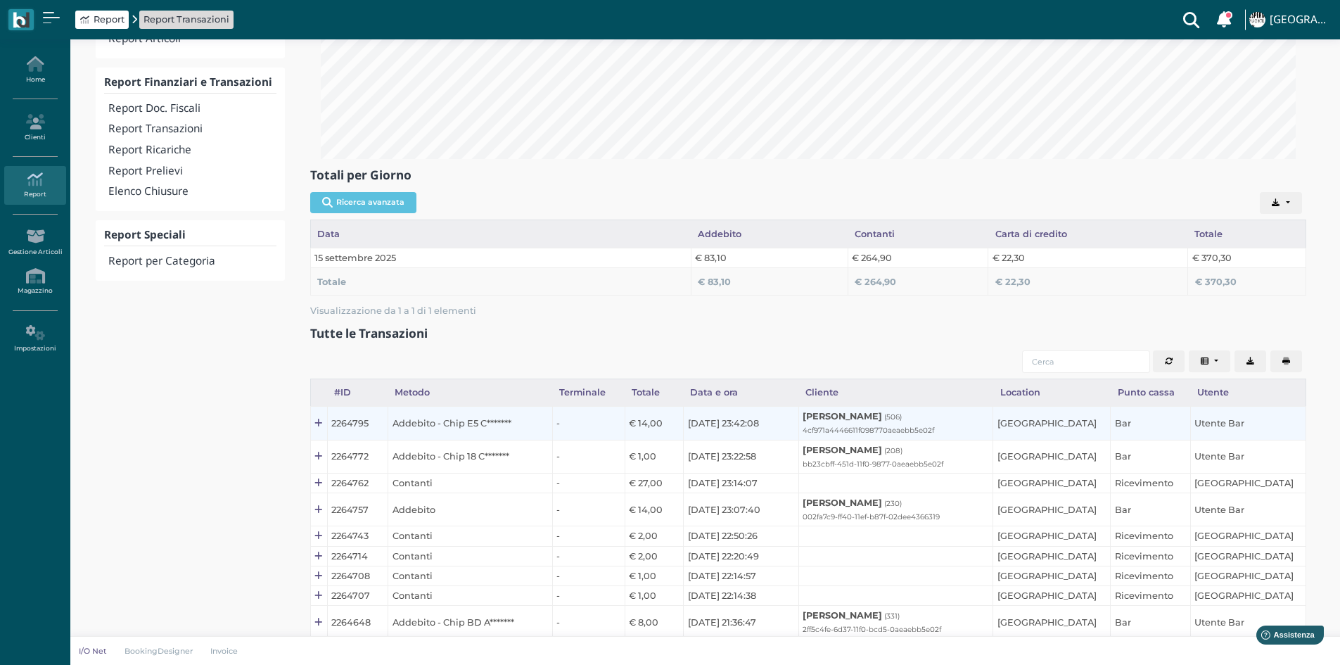
scroll to position [7, 0]
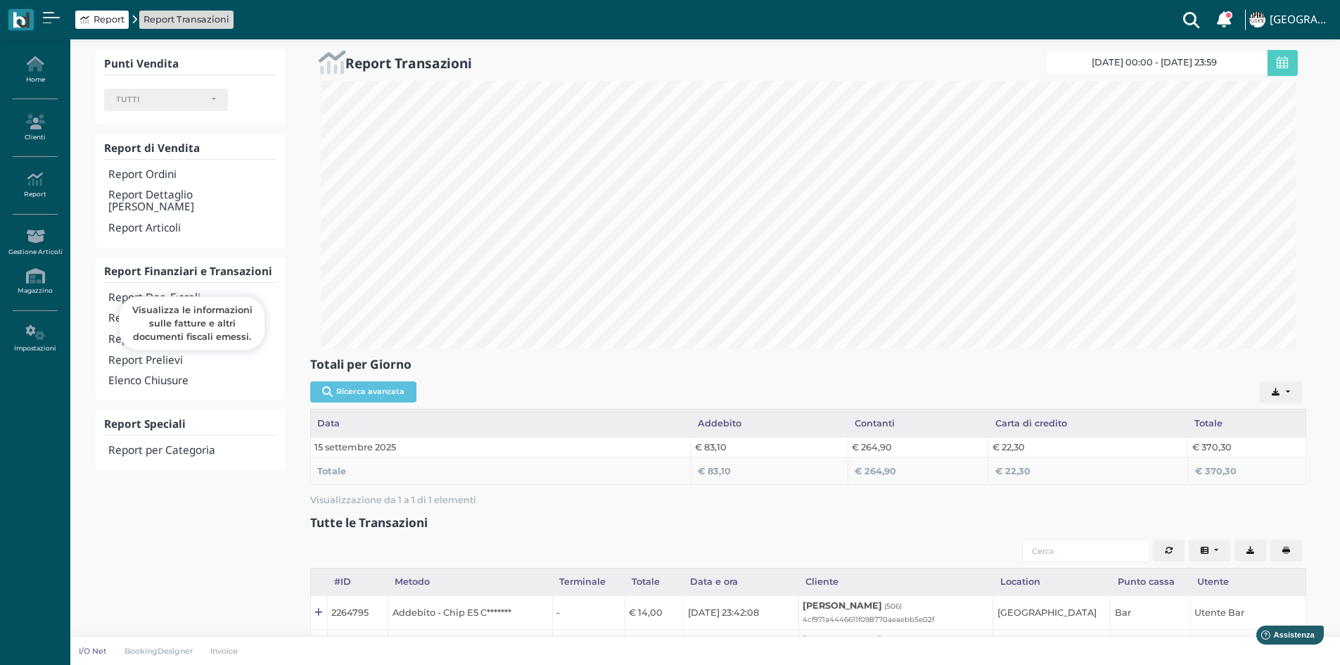
click at [172, 292] on h4 "Report Doc. Fiscali" at bounding box center [191, 298] width 167 height 12
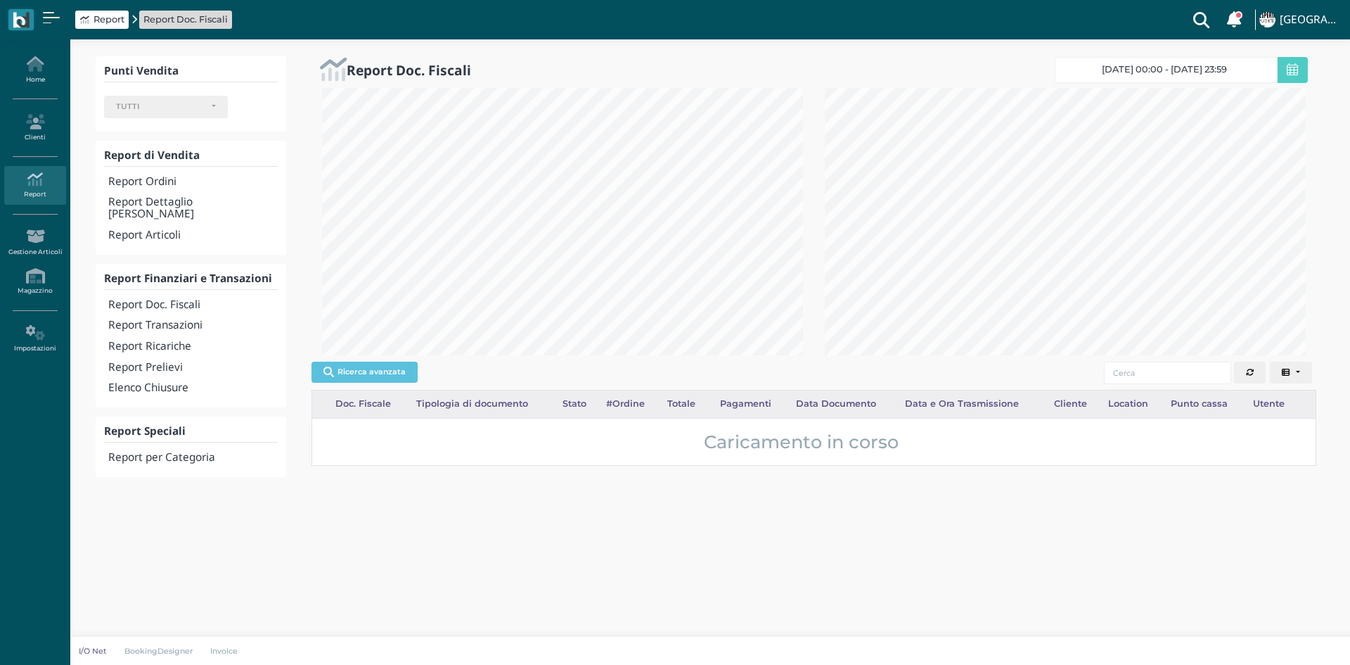
select select
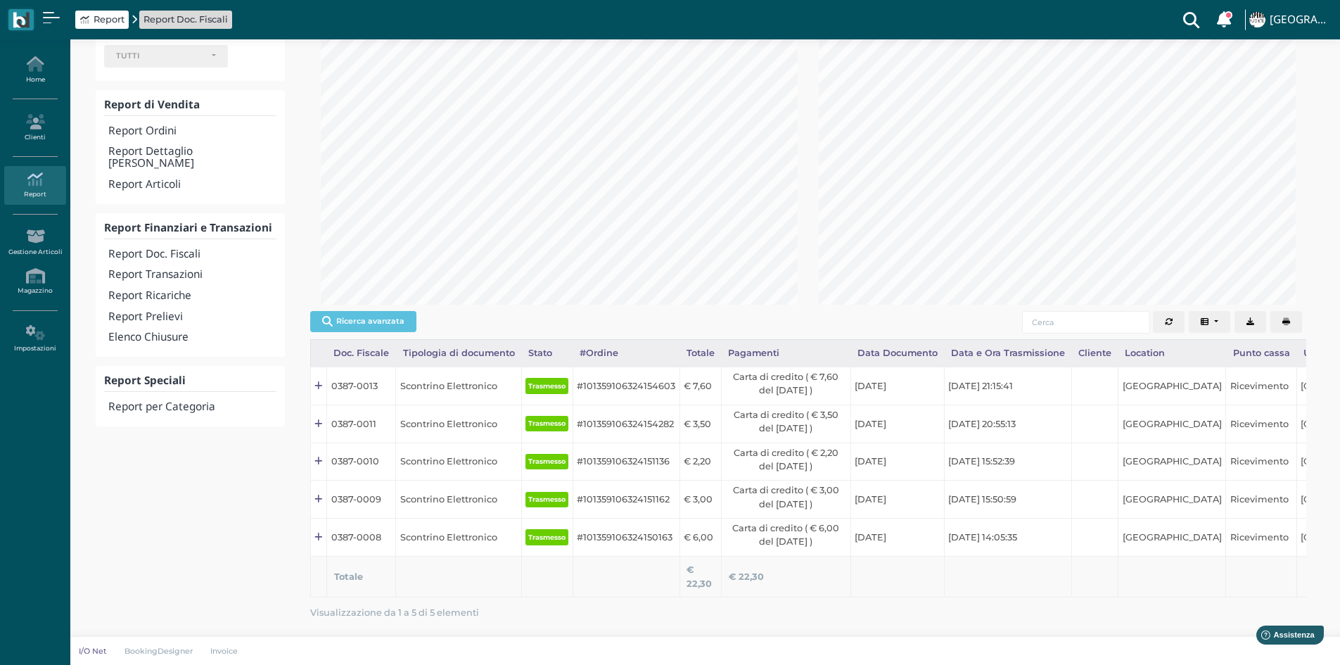
scroll to position [106, 0]
